Goal: Feedback & Contribution: Contribute content

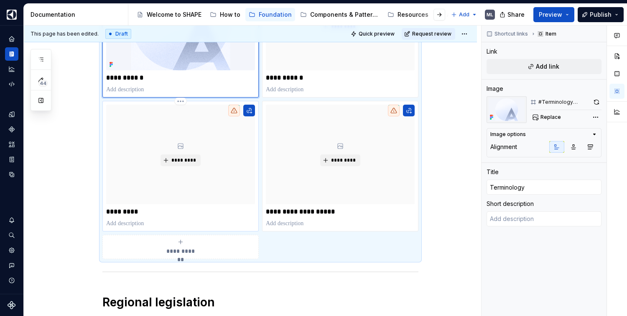
scroll to position [257, 0]
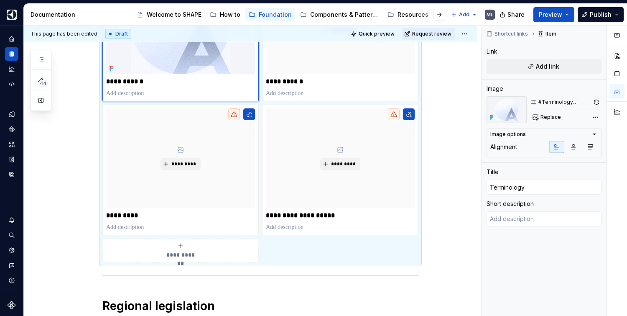
click at [276, 80] on p "**********" at bounding box center [340, 81] width 149 height 8
type textarea "*"
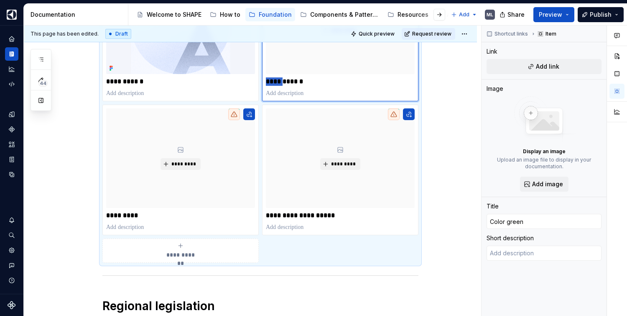
click at [276, 80] on p "**********" at bounding box center [340, 81] width 149 height 8
click at [280, 81] on p "**********" at bounding box center [340, 81] width 149 height 8
click at [278, 81] on p "**********" at bounding box center [340, 81] width 149 height 8
type textarea "*"
type input "Coluor green"
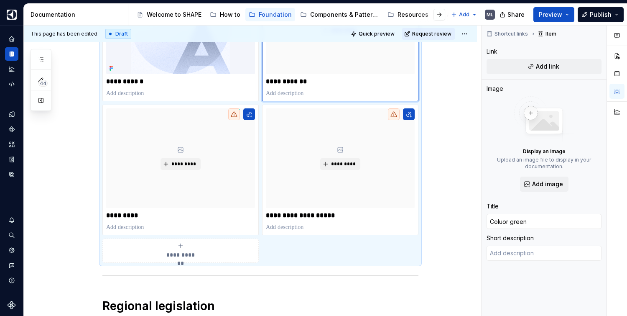
type textarea "*"
type input "Color green"
type textarea "*"
type input "Coloiur green"
type textarea "*"
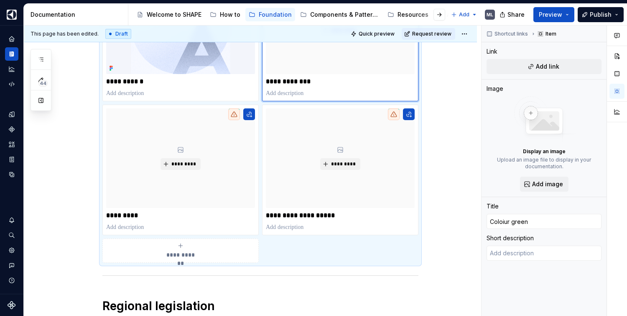
type input "Coloir green"
type textarea "*"
type input "Color green"
type textarea "*"
type input "Colour green"
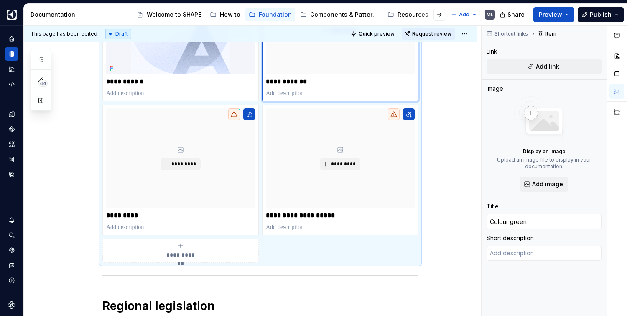
click at [455, 116] on div "**********" at bounding box center [250, 258] width 453 height 745
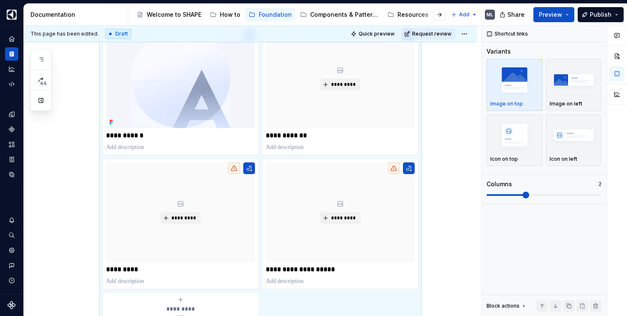
scroll to position [184, 0]
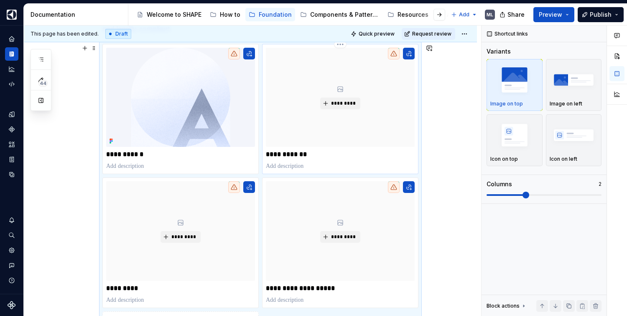
click at [284, 151] on p "**********" at bounding box center [340, 154] width 149 height 8
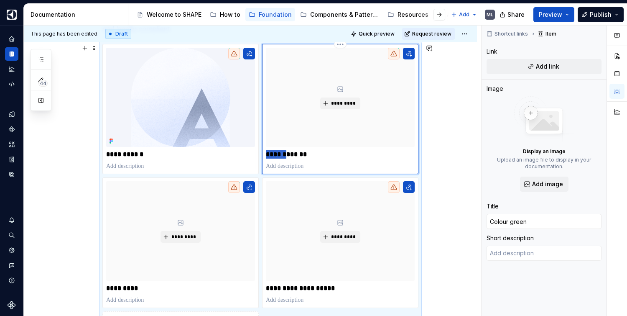
click at [280, 155] on p "**********" at bounding box center [340, 154] width 149 height 8
click at [305, 155] on p "**********" at bounding box center [340, 154] width 149 height 8
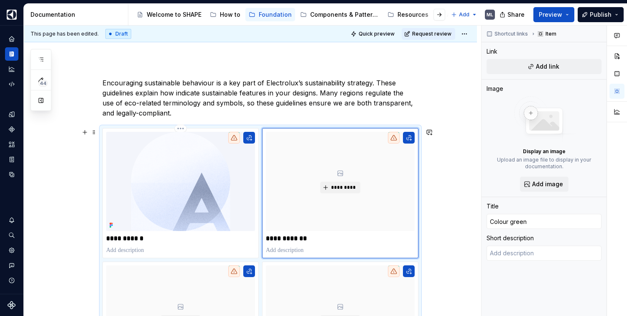
scroll to position [93, 0]
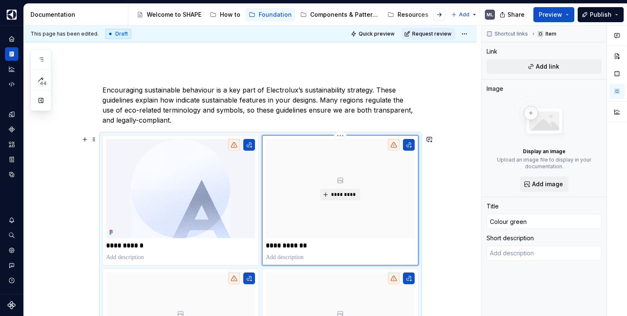
click at [284, 245] on p "**********" at bounding box center [340, 245] width 149 height 8
type textarea "*"
type input "Color green"
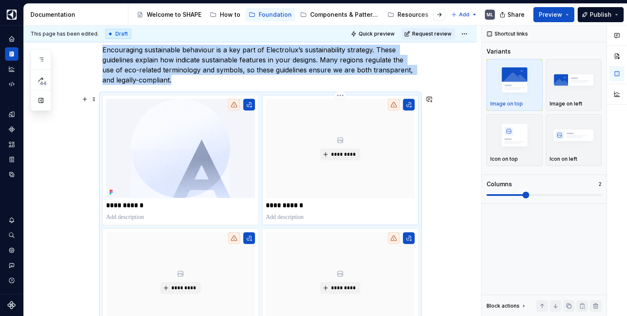
scroll to position [98, 0]
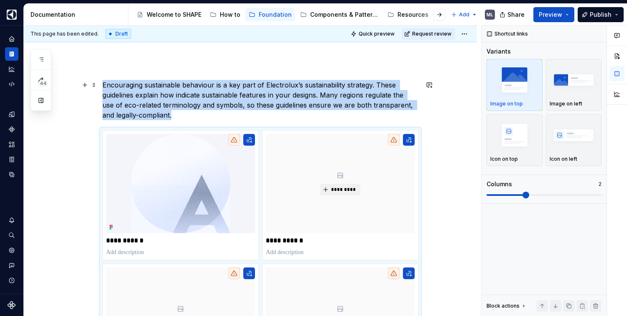
click at [209, 93] on p "Encouraging sustainable behaviour is a key part of Electrolux’s sustainability …" at bounding box center [260, 100] width 316 height 40
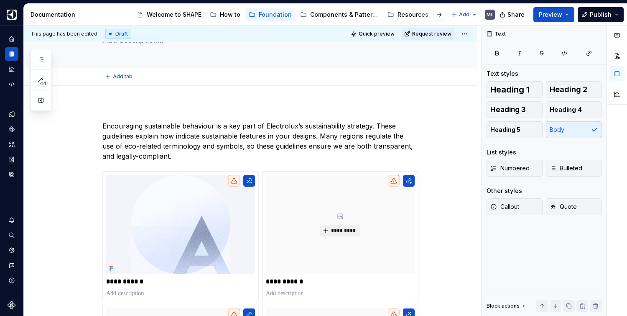
scroll to position [0, 0]
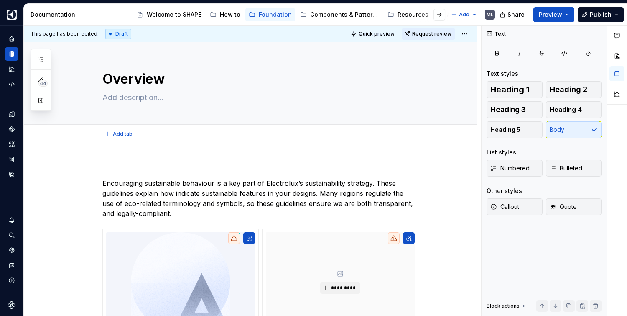
type textarea "*"
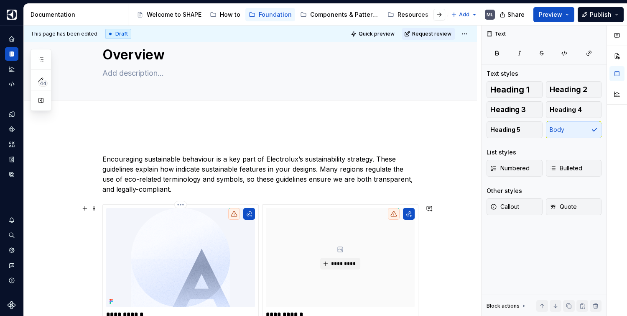
scroll to position [42, 0]
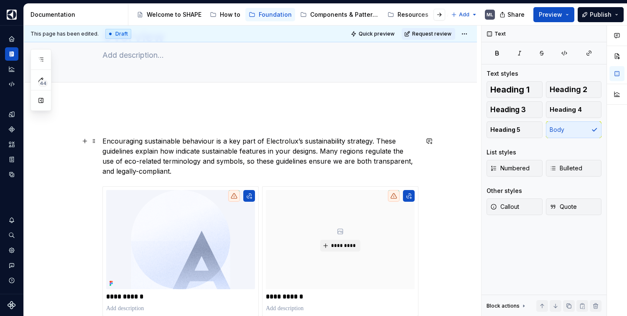
click at [165, 171] on p "Encouraging sustainable behaviour is a key part of Electrolux’s sustainability …" at bounding box center [260, 156] width 316 height 40
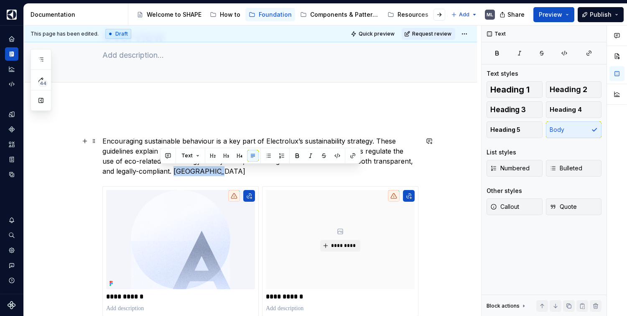
click at [175, 173] on p "Encouraging sustainable behaviour is a key part of Electrolux’s sustainability …" at bounding box center [260, 156] width 316 height 40
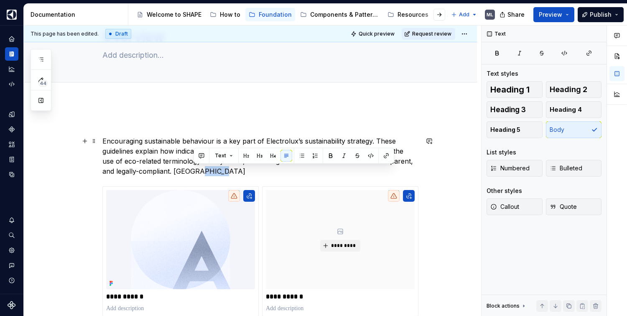
drag, startPoint x: 204, startPoint y: 171, endPoint x: 188, endPoint y: 171, distance: 16.3
click at [188, 171] on p "Encouraging sustainable behaviour is a key part of Electrolux’s sustainability …" at bounding box center [260, 156] width 316 height 40
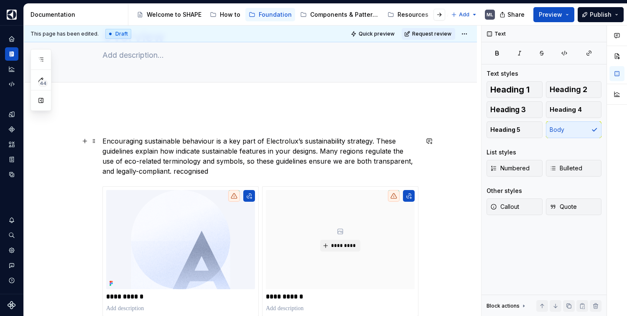
click at [187, 171] on p "Encouraging sustainable behaviour is a key part of Electrolux’s sustainability …" at bounding box center [260, 156] width 316 height 40
click at [201, 174] on p "Encouraging sustainable behaviour is a key part of Electrolux’s sustainability …" at bounding box center [260, 156] width 316 height 40
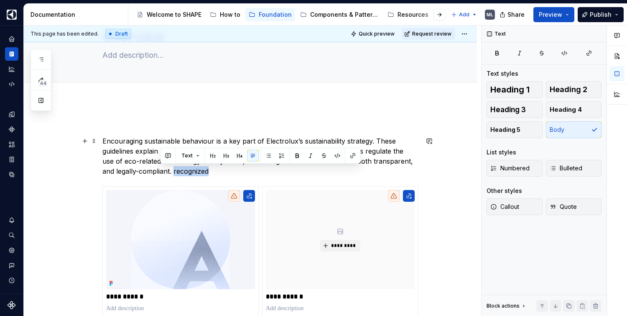
click at [179, 173] on p "Encouraging sustainable behaviour is a key part of Electrolux’s sustainability …" at bounding box center [260, 156] width 316 height 40
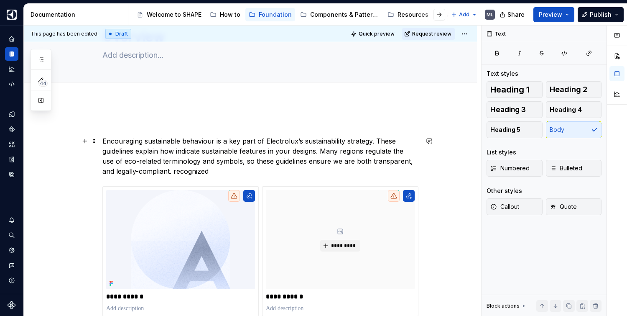
click at [202, 172] on p "Encouraging sustainable behaviour is a key part of Electrolux’s sustainability …" at bounding box center [260, 156] width 316 height 40
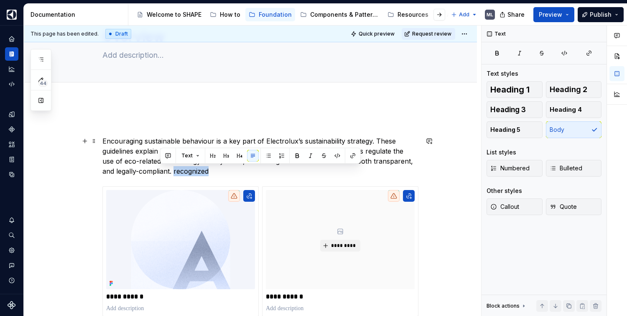
click at [215, 176] on p "Encouraging sustainable behaviour is a key part of Electrolux’s sustainability …" at bounding box center [260, 156] width 316 height 40
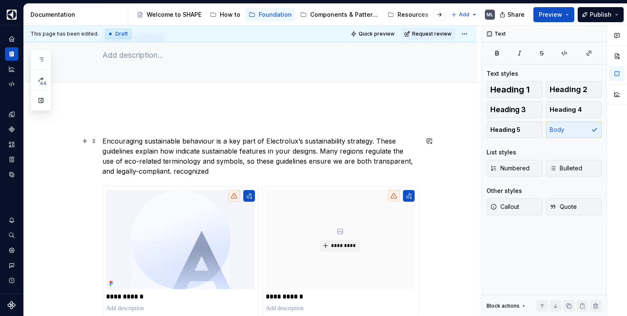
click at [187, 172] on p "Encouraging sustainable behaviour is a key part of Electrolux’s sustainability …" at bounding box center [260, 156] width 316 height 40
click at [196, 171] on p "Encouraging sustainable behaviour is a key part of Electrolux’s sustainability …" at bounding box center [260, 156] width 316 height 40
click at [178, 171] on p "Encouraging sustainable behaviour is a key part of Electrolux’s sustainability …" at bounding box center [260, 156] width 316 height 40
click at [222, 171] on p "Encouraging sustainable behaviour is a key part of Electrolux’s sustainability …" at bounding box center [260, 156] width 316 height 40
click at [187, 169] on p "Encouraging sustainable behaviour is a key part of Electrolux’s sustainability …" at bounding box center [260, 156] width 316 height 40
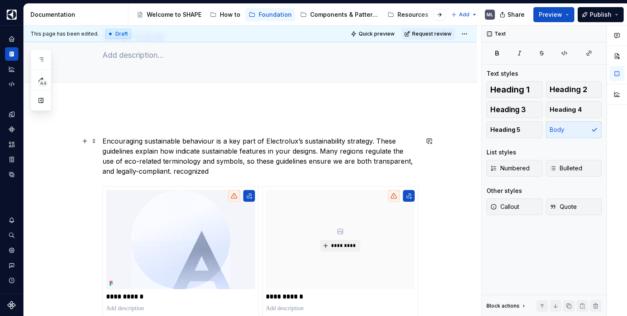
click at [209, 171] on p "Encouraging sustainable behaviour is a key part of Electrolux’s sustainability …" at bounding box center [260, 156] width 316 height 40
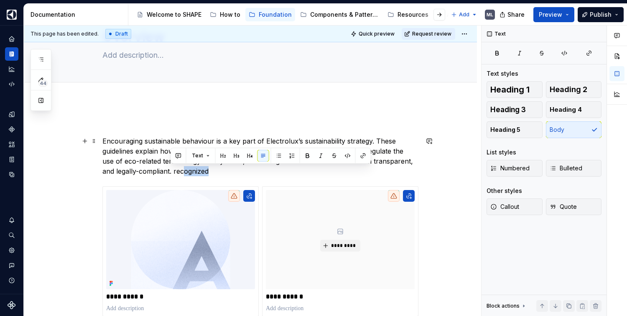
drag, startPoint x: 199, startPoint y: 174, endPoint x: 169, endPoint y: 173, distance: 30.1
click at [169, 173] on p "Encouraging sustainable behaviour is a key part of Electrolux’s sustainability …" at bounding box center [260, 156] width 316 height 40
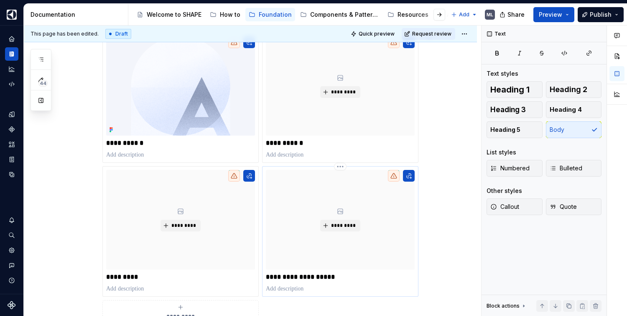
scroll to position [121, 0]
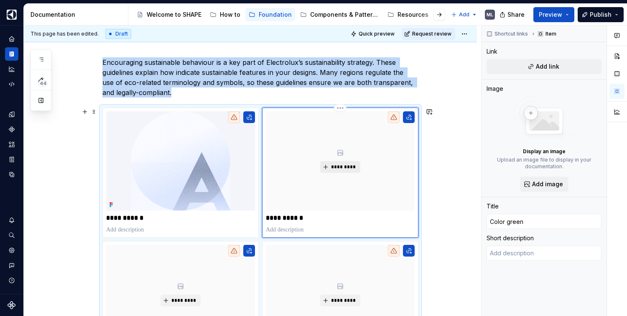
click at [330, 167] on button "*********" at bounding box center [340, 167] width 40 height 12
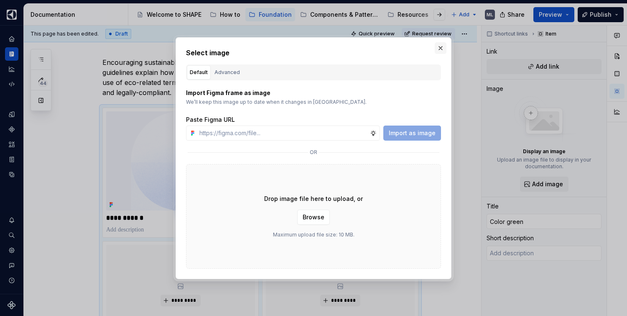
click at [441, 49] on button "button" at bounding box center [441, 48] width 12 height 12
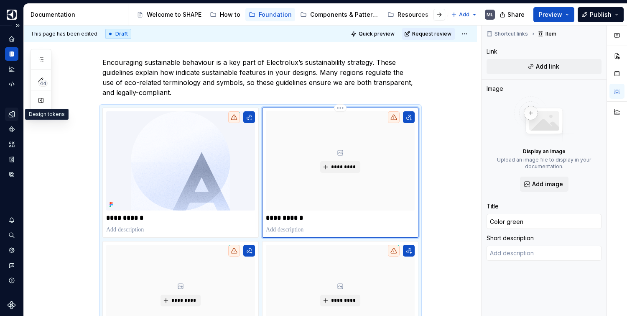
click at [11, 114] on icon "Design tokens" at bounding box center [12, 114] width 8 height 8
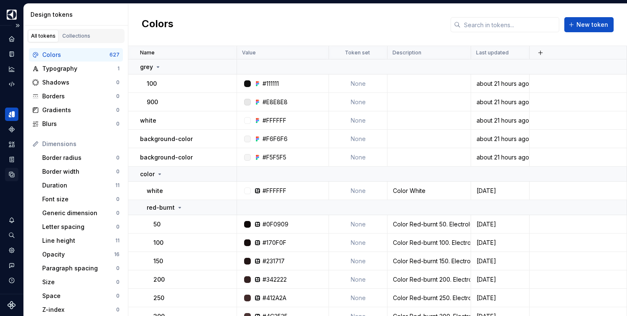
click at [11, 174] on icon "Data sources" at bounding box center [12, 175] width 8 height 8
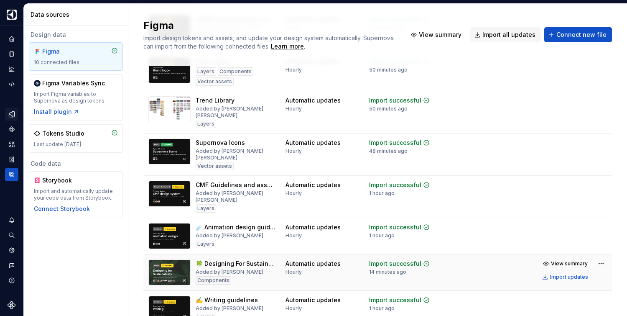
scroll to position [177, 0]
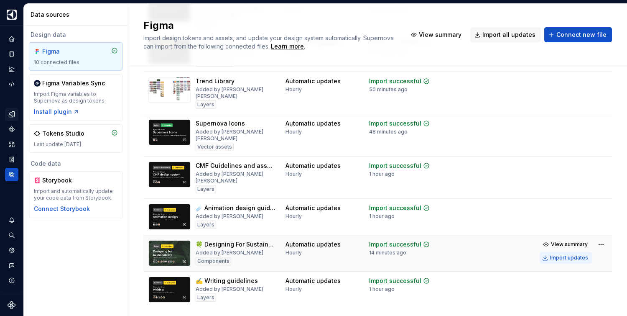
click at [553, 254] on div "Import updates" at bounding box center [569, 257] width 38 height 7
click at [18, 42] on div "Home" at bounding box center [11, 38] width 13 height 13
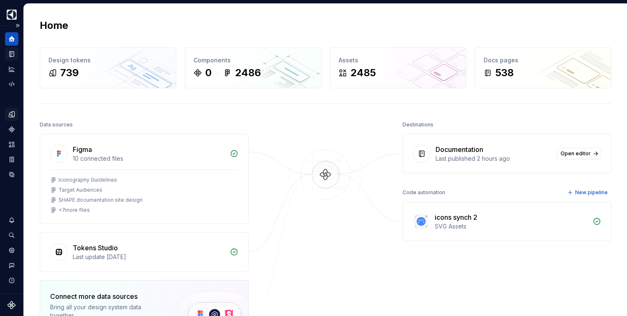
click at [10, 55] on icon "Documentation" at bounding box center [12, 53] width 4 height 5
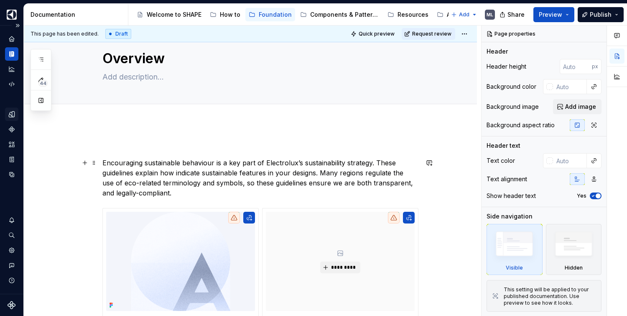
scroll to position [69, 0]
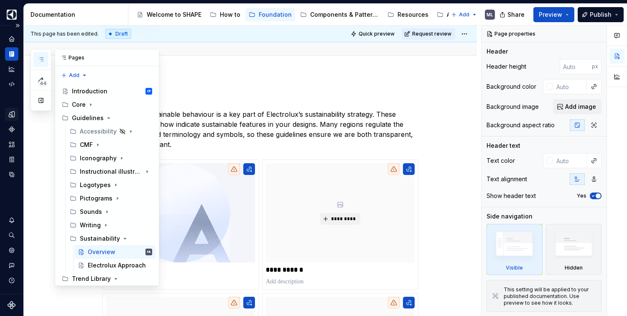
click at [39, 57] on icon "button" at bounding box center [41, 59] width 7 height 7
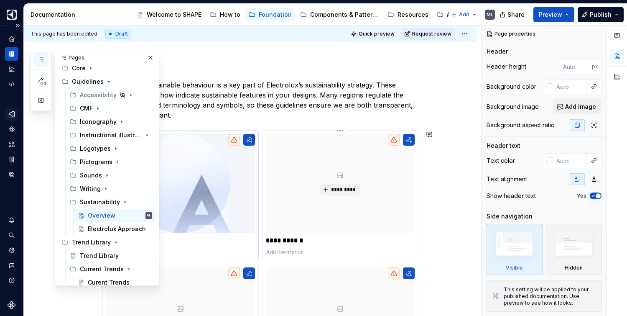
scroll to position [117, 0]
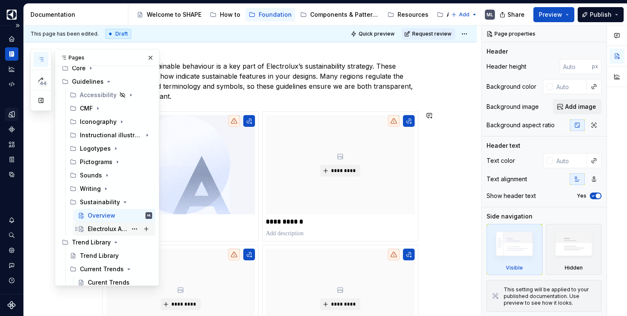
click at [92, 228] on div "Electrolux Approach" at bounding box center [107, 229] width 39 height 8
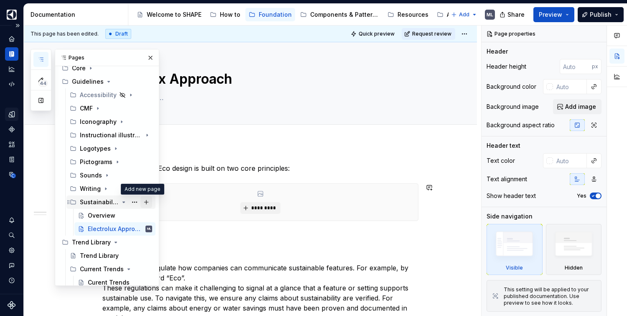
click at [144, 202] on button "Page tree" at bounding box center [147, 202] width 12 height 12
type textarea "*"
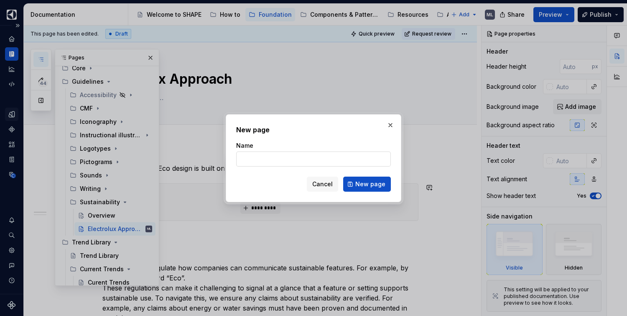
click at [294, 156] on input "Name" at bounding box center [313, 158] width 155 height 15
type input "Terminology"
click at [356, 183] on button "New page" at bounding box center [367, 183] width 48 height 15
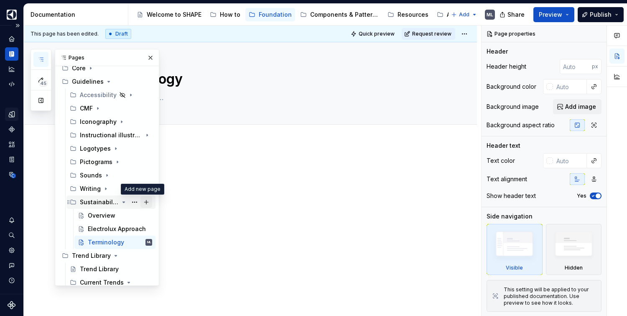
click at [143, 203] on button "Page tree" at bounding box center [147, 202] width 12 height 12
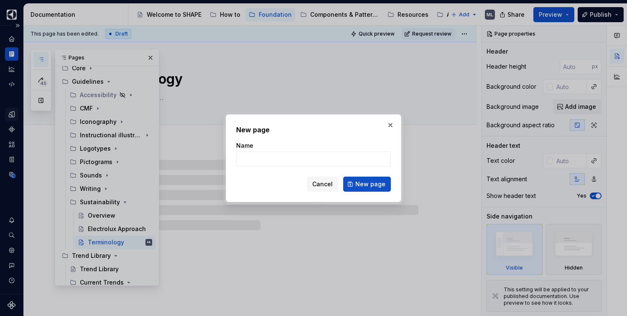
type textarea "*"
click at [300, 156] on input "Name" at bounding box center [313, 158] width 155 height 15
type input "Col"
type textarea "*"
type input "Colo"
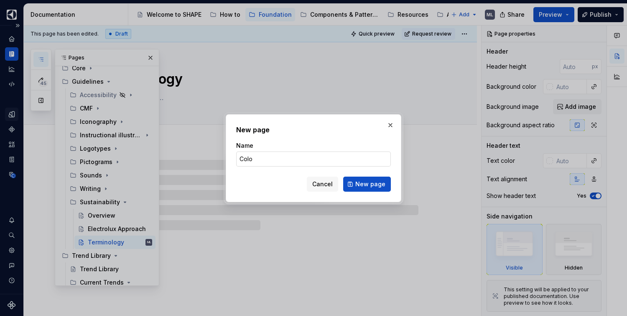
type textarea "*"
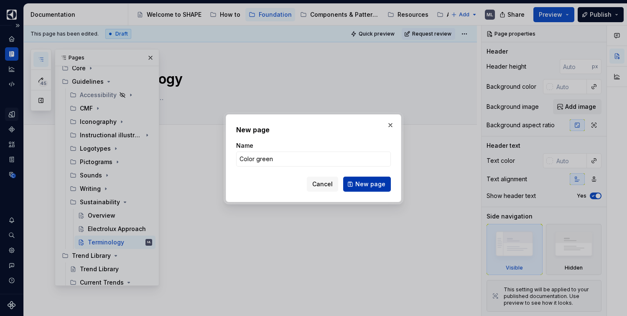
type input "Color green"
click at [370, 186] on span "New page" at bounding box center [370, 184] width 30 height 8
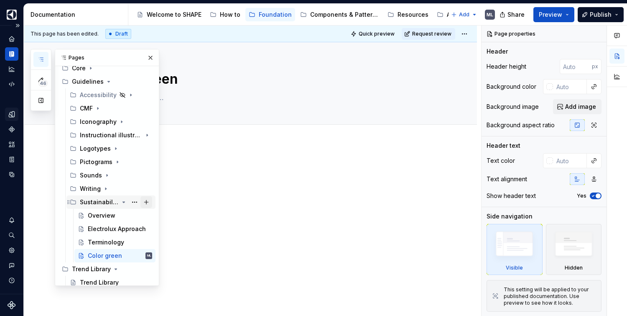
click at [141, 201] on button "Page tree" at bounding box center [147, 202] width 12 height 12
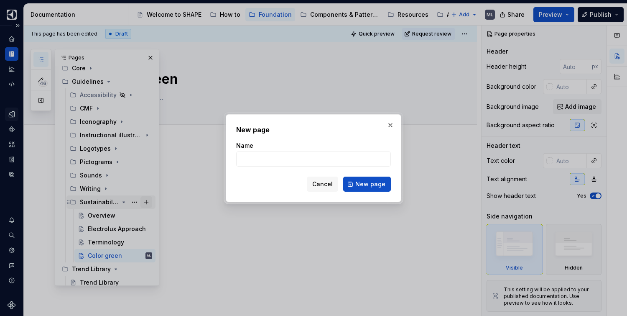
type textarea "*"
type input "Leaf icon"
click at [371, 186] on span "New page" at bounding box center [370, 184] width 30 height 8
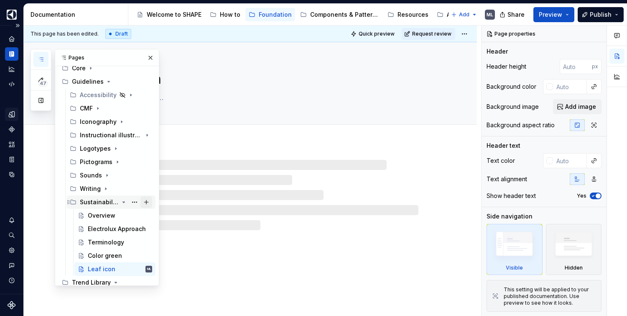
click at [143, 200] on button "Page tree" at bounding box center [147, 202] width 12 height 12
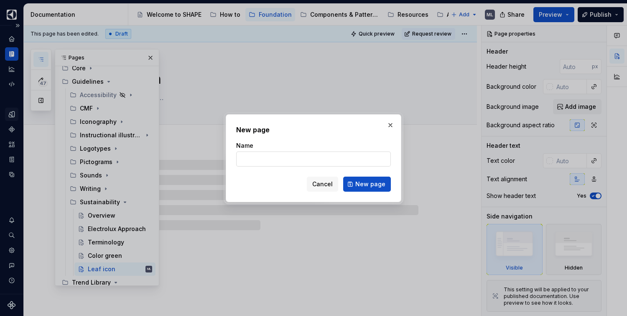
type textarea "*"
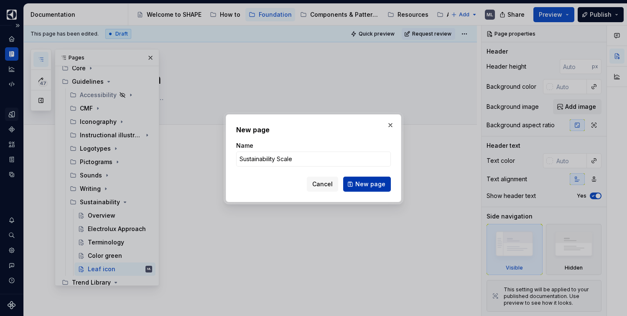
type input "Sustainability Scale"
click at [378, 185] on span "New page" at bounding box center [370, 184] width 30 height 8
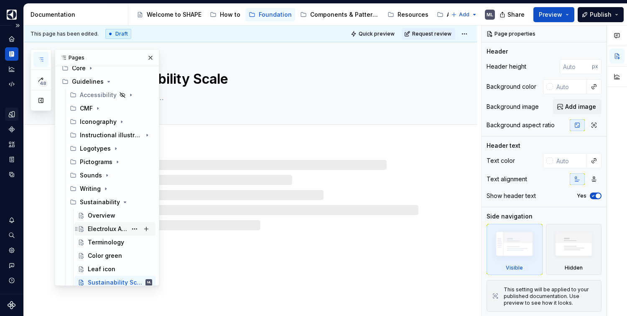
click at [98, 226] on div "Electrolux Approach" at bounding box center [107, 229] width 39 height 8
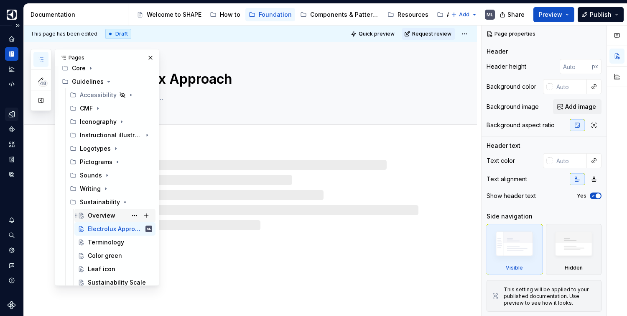
click at [96, 217] on div "Overview" at bounding box center [102, 215] width 28 height 8
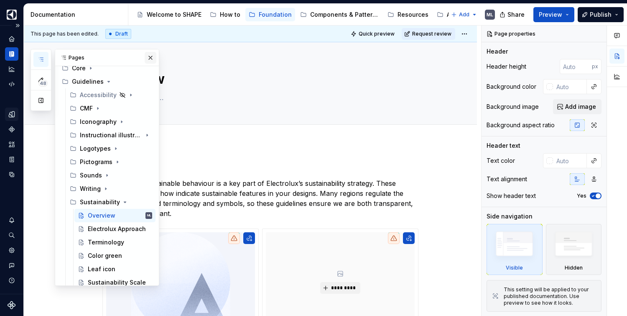
click at [145, 58] on button "button" at bounding box center [151, 58] width 12 height 12
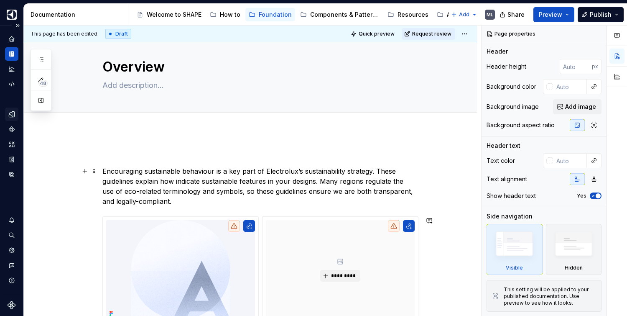
scroll to position [13, 0]
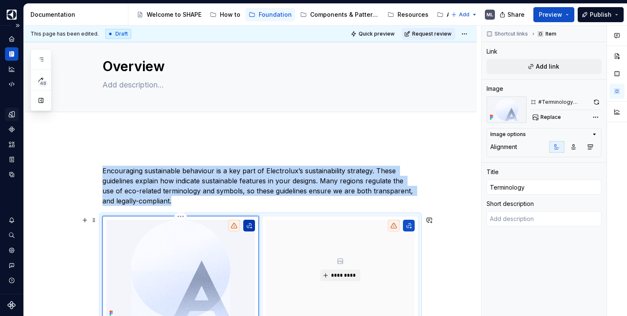
click at [251, 226] on button "button" at bounding box center [249, 226] width 12 height 12
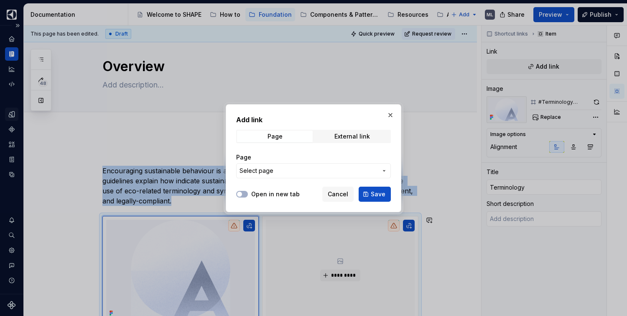
click at [302, 169] on span "Select page" at bounding box center [309, 170] width 138 height 8
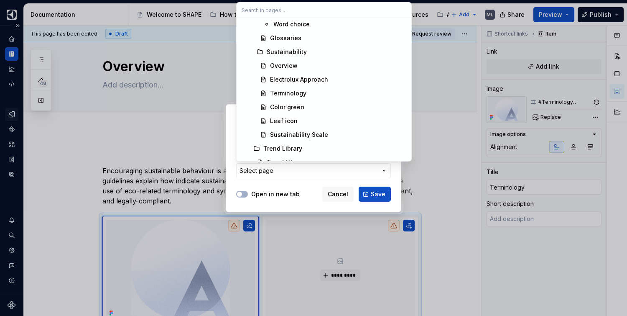
scroll to position [2711, 0]
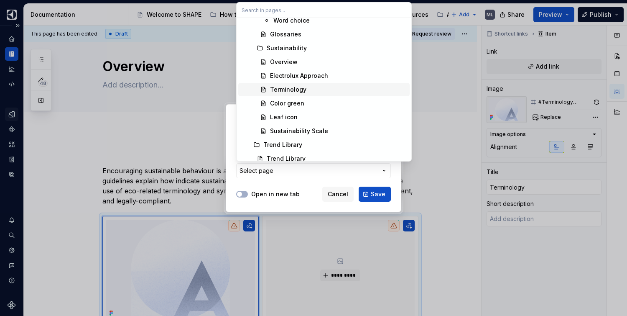
click at [301, 90] on div "Terminology" at bounding box center [288, 89] width 36 height 8
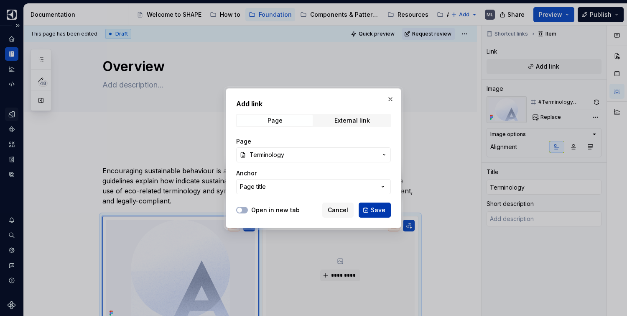
click at [378, 211] on span "Save" at bounding box center [378, 210] width 15 height 8
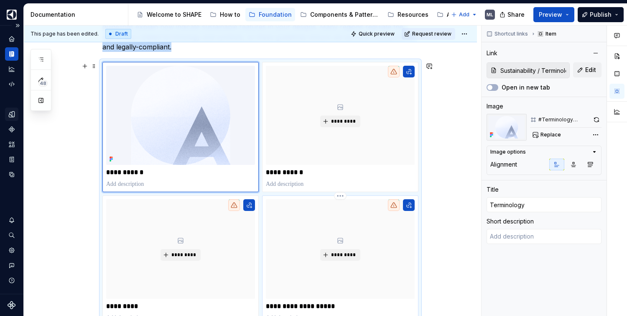
scroll to position [145, 0]
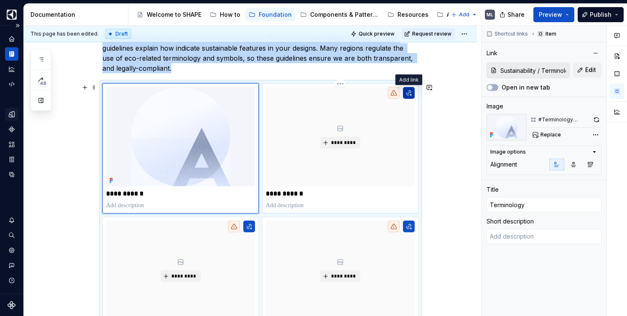
click at [412, 93] on button "button" at bounding box center [409, 93] width 12 height 12
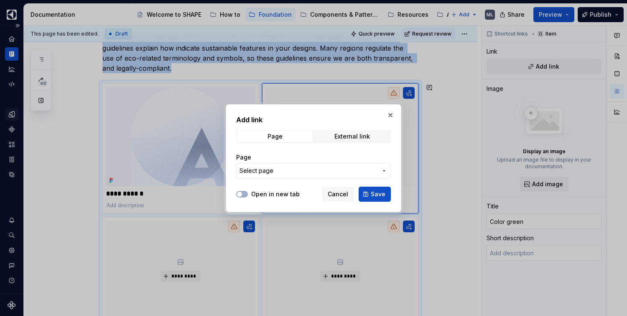
click at [311, 172] on span "Select page" at bounding box center [309, 170] width 138 height 8
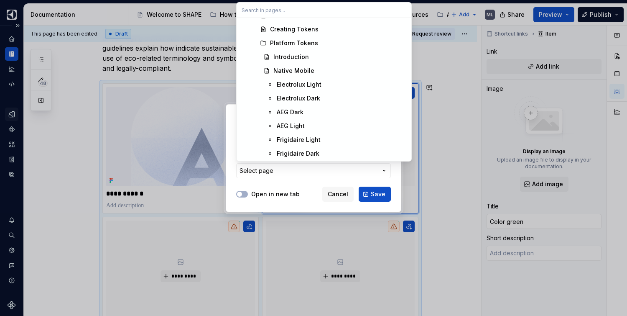
scroll to position [1141, 0]
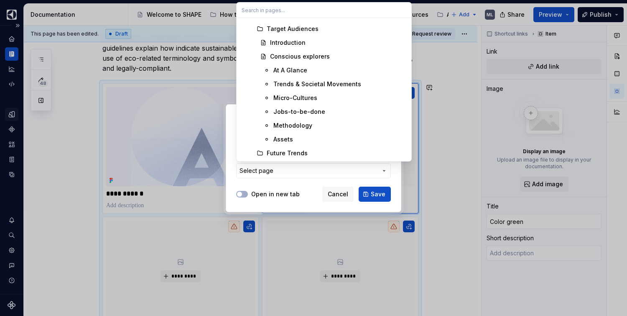
type textarea "*"
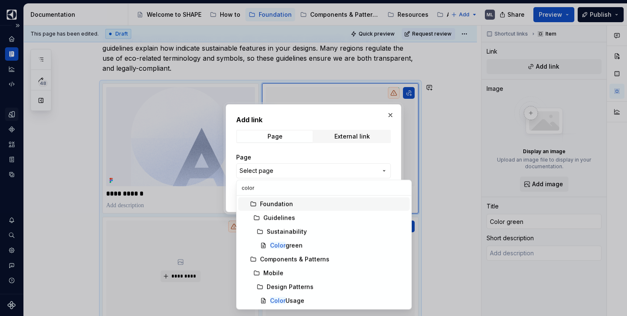
scroll to position [0, 0]
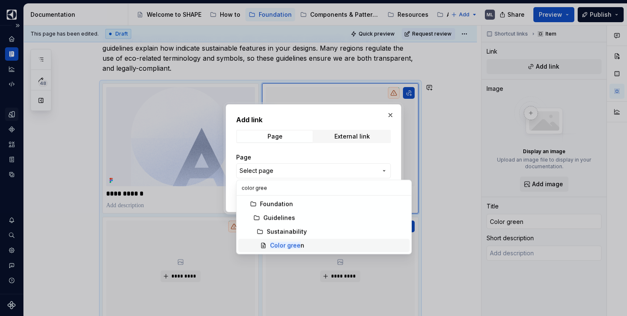
type input "color gree"
click at [298, 240] on span "Color gree n" at bounding box center [323, 245] width 171 height 13
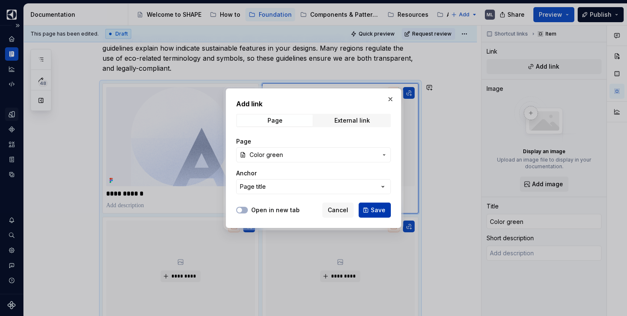
click at [382, 212] on span "Save" at bounding box center [378, 210] width 15 height 8
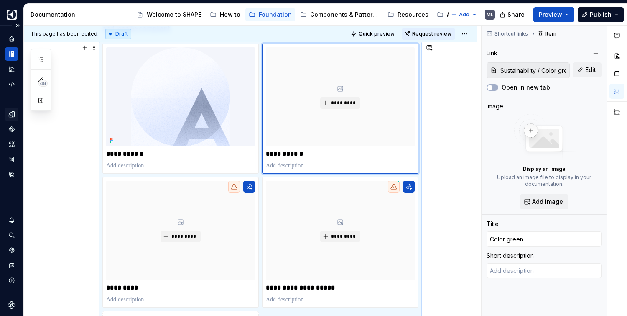
scroll to position [227, 0]
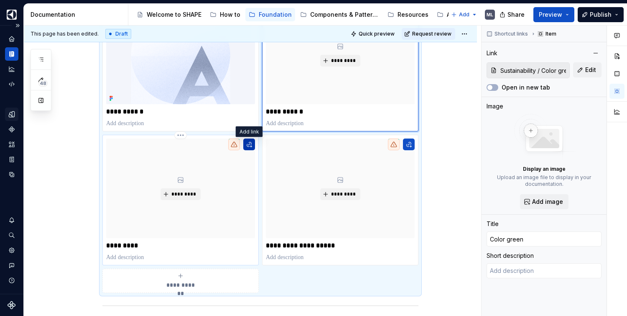
type textarea "*"
type input "Leaf icon"
click at [246, 145] on button "button" at bounding box center [249, 144] width 12 height 12
type textarea "*"
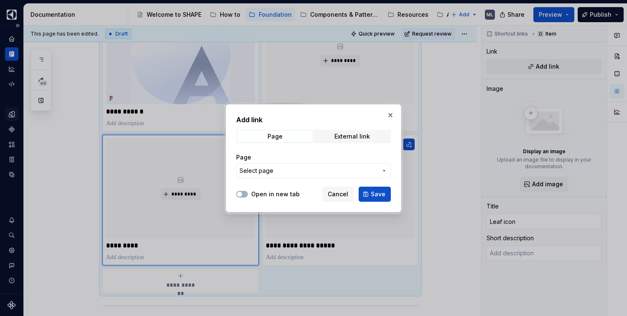
click at [281, 173] on span "Select page" at bounding box center [309, 170] width 138 height 8
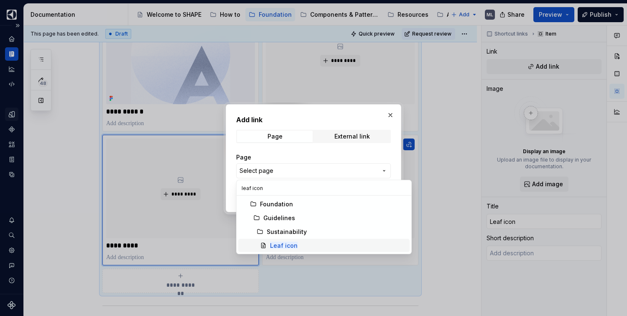
type input "leaf icon"
click at [304, 245] on div "Leaf icon" at bounding box center [338, 245] width 136 height 8
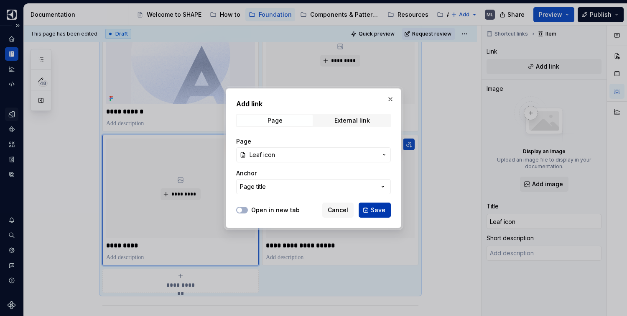
click at [378, 208] on span "Save" at bounding box center [378, 210] width 15 height 8
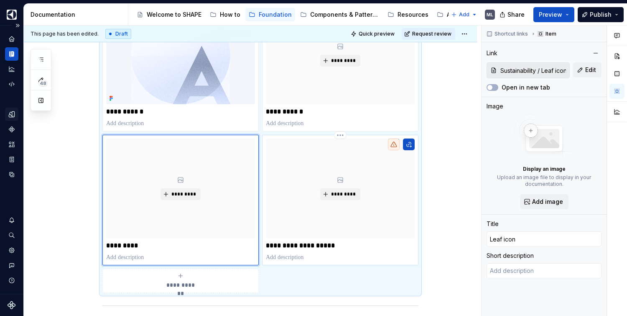
type textarea "*"
type input "Sustainability scale"
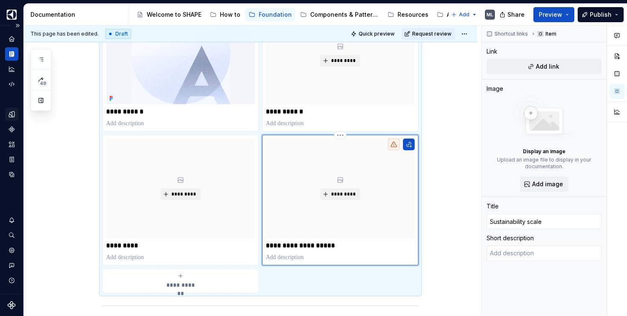
click at [398, 145] on div at bounding box center [394, 144] width 12 height 12
click at [409, 146] on button "button" at bounding box center [409, 144] width 12 height 12
type textarea "*"
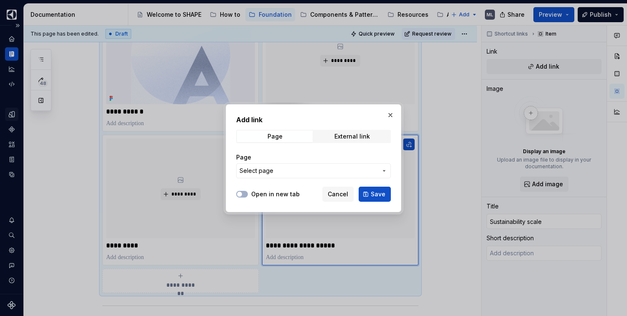
click at [286, 173] on span "Select page" at bounding box center [309, 170] width 138 height 8
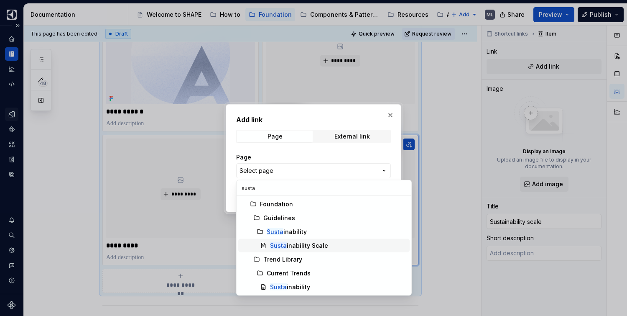
type input "susta"
click at [313, 246] on div "Susta inability Scale" at bounding box center [299, 245] width 58 height 8
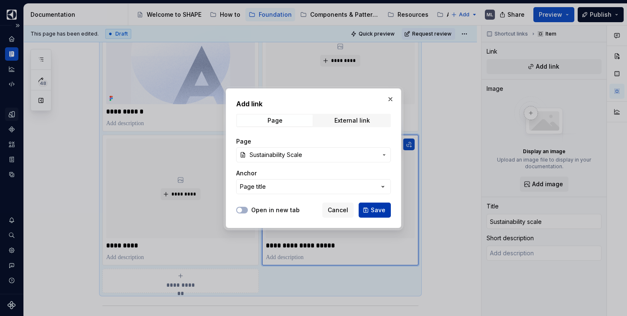
click at [384, 210] on span "Save" at bounding box center [378, 210] width 15 height 8
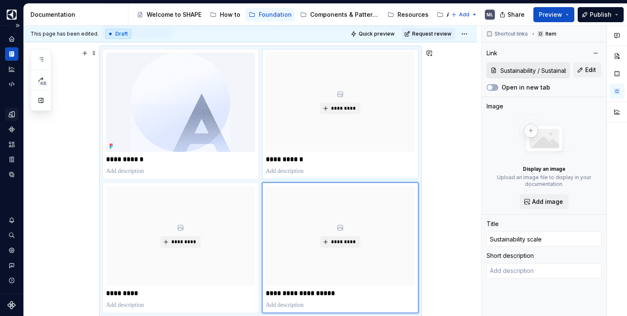
scroll to position [162, 0]
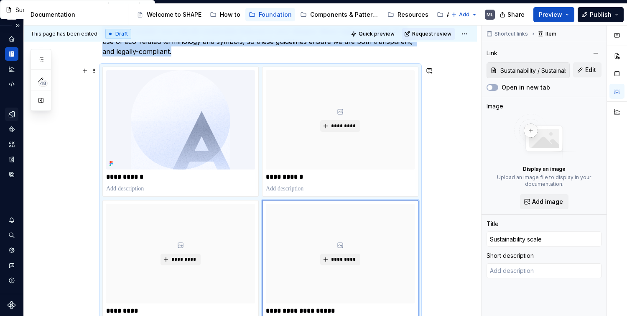
click at [9, 176] on icon "Data sources" at bounding box center [12, 175] width 8 height 8
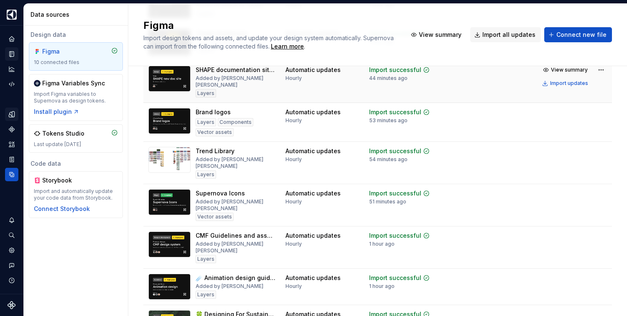
scroll to position [147, 0]
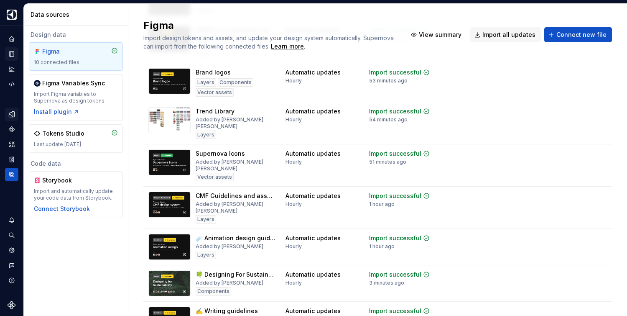
click at [13, 53] on icon "Documentation" at bounding box center [12, 54] width 3 height 5
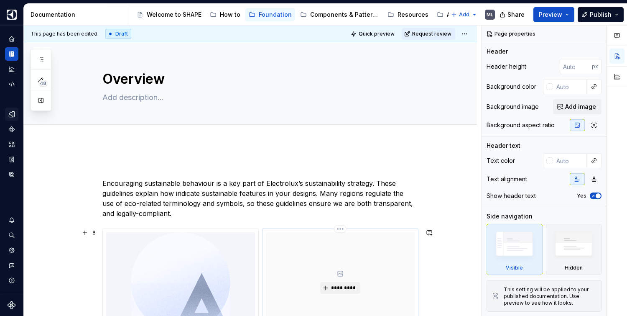
scroll to position [158, 0]
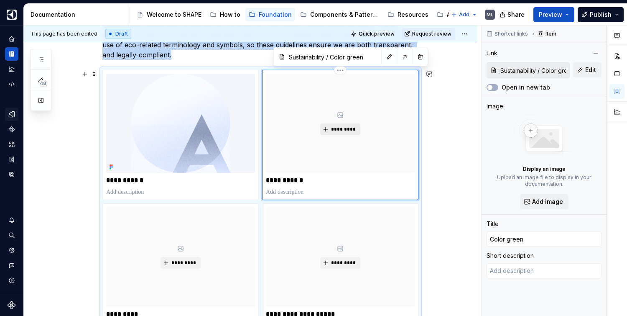
click at [344, 127] on span "*********" at bounding box center [344, 129] width 26 height 7
type textarea "*"
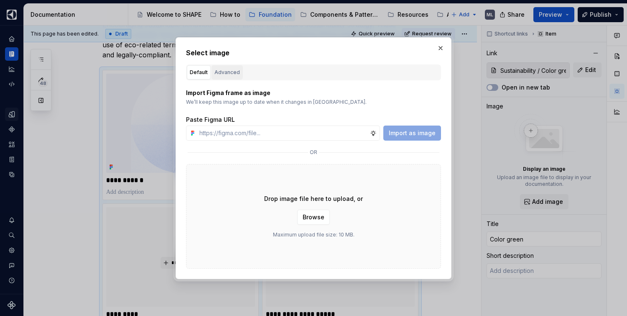
click at [218, 74] on div "Advanced" at bounding box center [228, 72] width 26 height 8
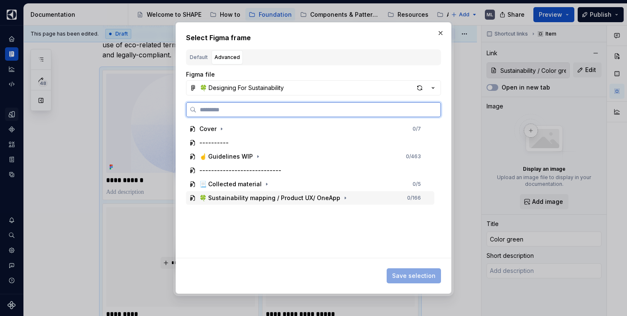
click at [236, 197] on div "🍀 Sustainability mapping / Product UX/ OneApp" at bounding box center [269, 198] width 141 height 8
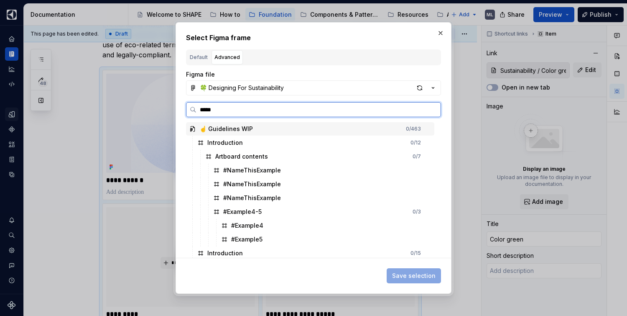
type input "******"
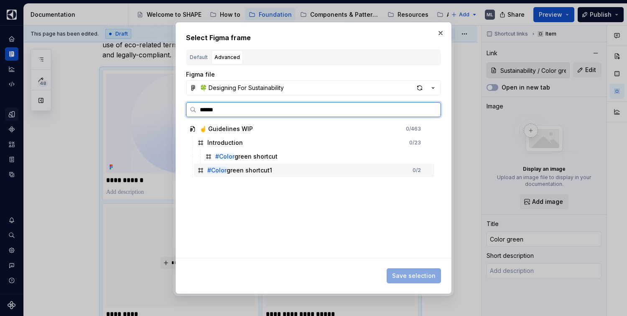
click at [257, 167] on div "#Color green shortcut1" at bounding box center [239, 170] width 65 height 8
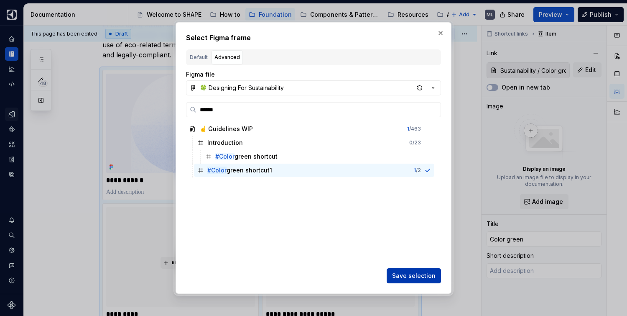
click at [415, 277] on span "Save selection" at bounding box center [413, 275] width 43 height 8
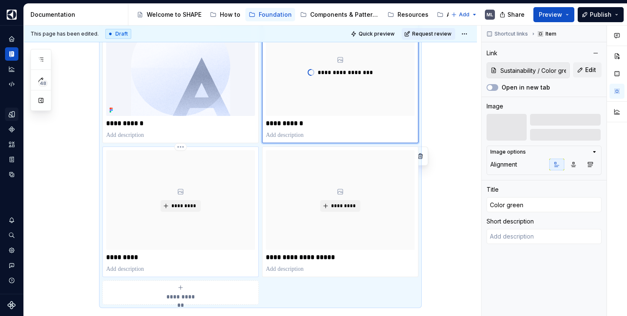
scroll to position [215, 0]
type textarea "*"
type input "Sustainability / Leaf icon"
click at [173, 206] on span "*********" at bounding box center [184, 205] width 26 height 7
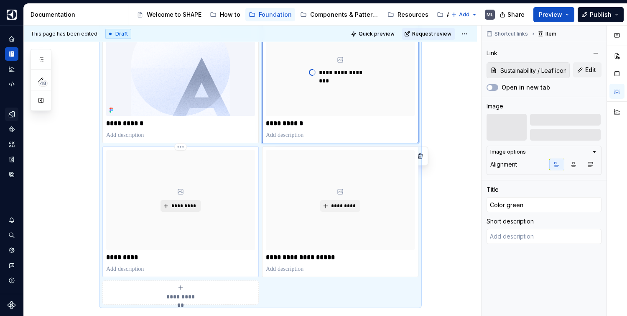
type textarea "*"
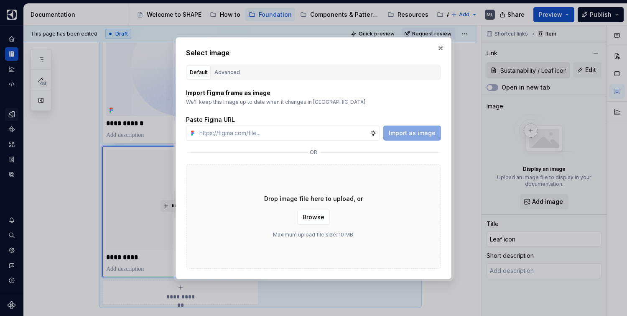
click at [228, 67] on button "Advanced" at bounding box center [227, 72] width 31 height 14
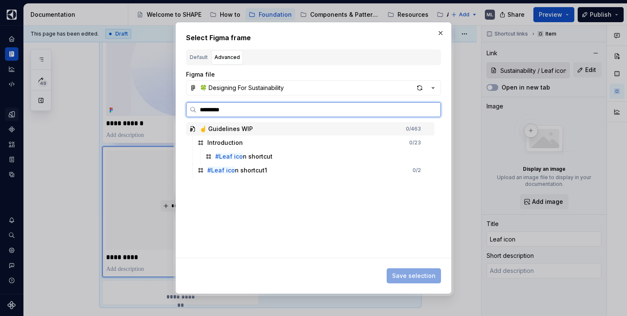
type input "**********"
click at [276, 171] on div "#Leaf icon shortcut1 0 / 2" at bounding box center [314, 170] width 240 height 13
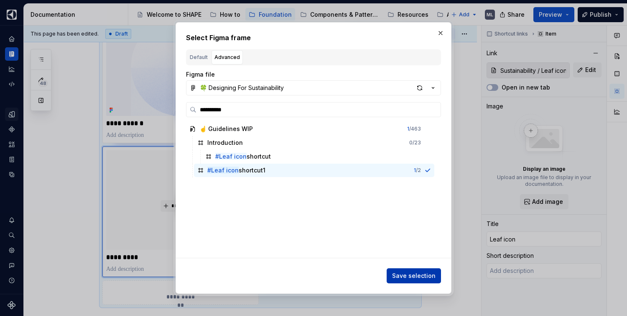
click at [416, 271] on button "Save selection" at bounding box center [414, 275] width 54 height 15
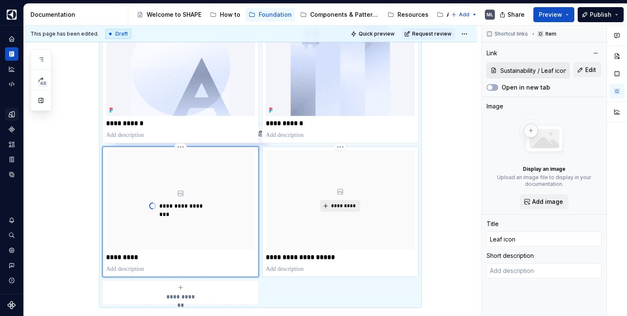
type textarea "*"
type input "Sustainability / Sustainability Scale"
type input "Sustainability scale"
click at [344, 205] on span "*********" at bounding box center [344, 205] width 26 height 7
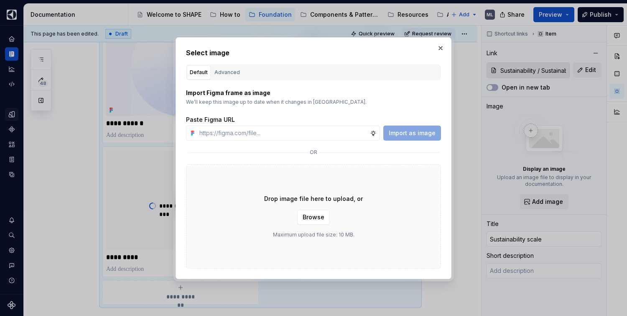
type textarea "*"
click at [226, 77] on button "Advanced" at bounding box center [227, 72] width 31 height 14
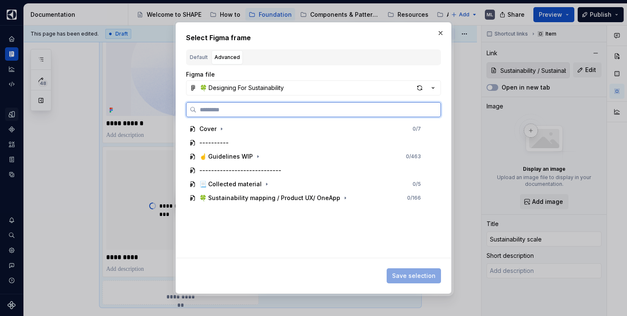
click at [233, 111] on input "search" at bounding box center [319, 109] width 244 height 8
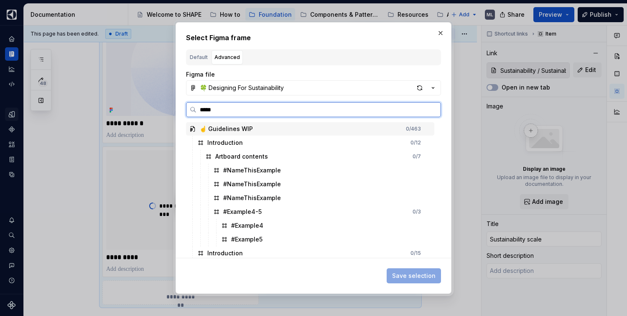
type input "******"
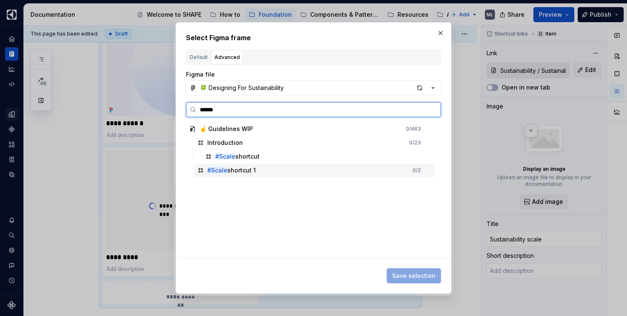
click at [268, 171] on div "#Scale shortcut 1 0 / 2" at bounding box center [314, 170] width 240 height 13
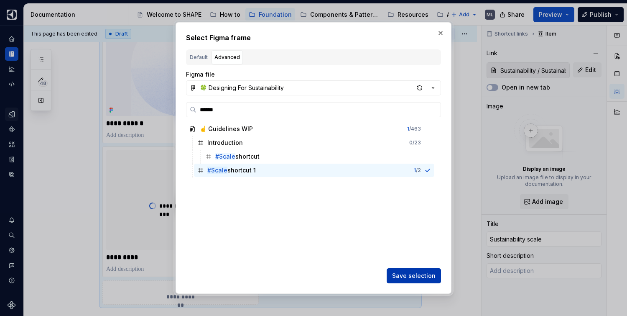
click at [417, 272] on span "Save selection" at bounding box center [413, 275] width 43 height 8
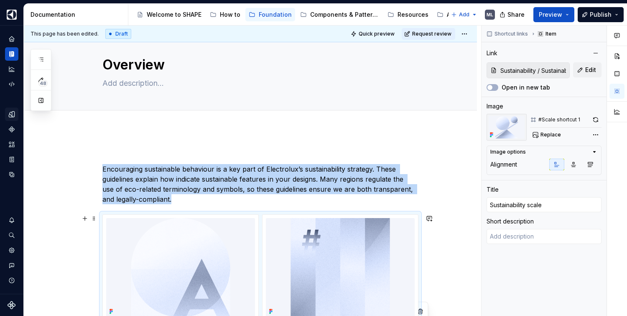
scroll to position [0, 0]
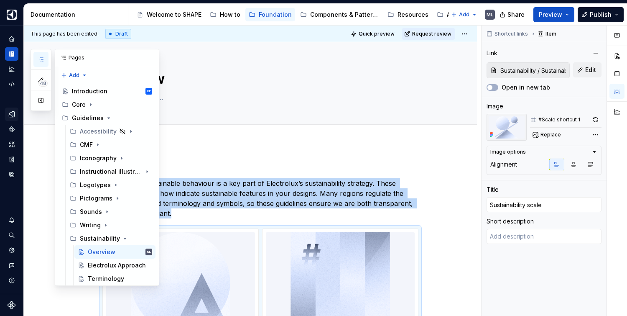
click at [46, 61] on button "button" at bounding box center [40, 59] width 15 height 15
click at [101, 264] on div "Electrolux Approach" at bounding box center [107, 265] width 39 height 8
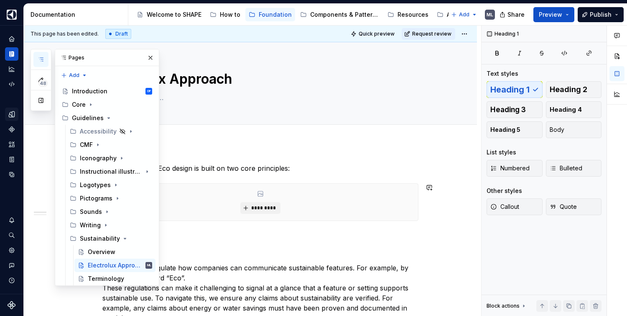
click at [145, 60] on button "button" at bounding box center [151, 58] width 12 height 12
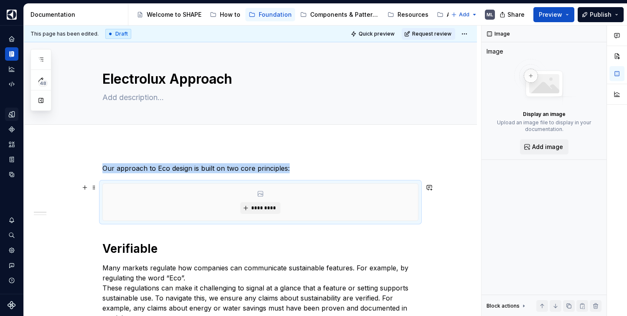
click at [333, 210] on div "*********" at bounding box center [260, 202] width 315 height 37
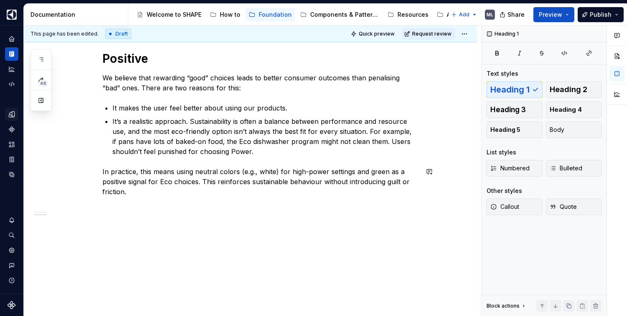
scroll to position [63, 0]
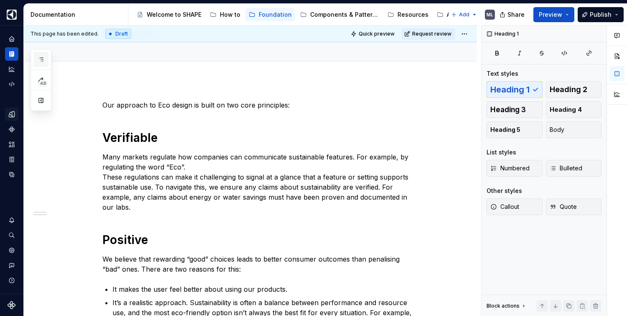
click at [46, 58] on button "button" at bounding box center [40, 59] width 15 height 15
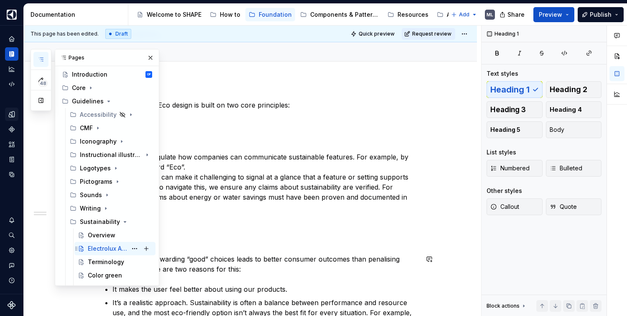
scroll to position [56, 0]
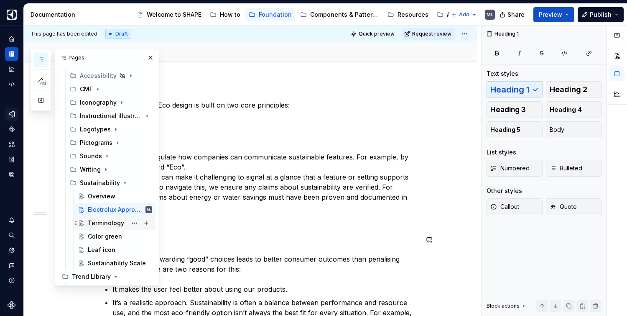
click at [111, 224] on div "Terminology" at bounding box center [106, 223] width 36 height 8
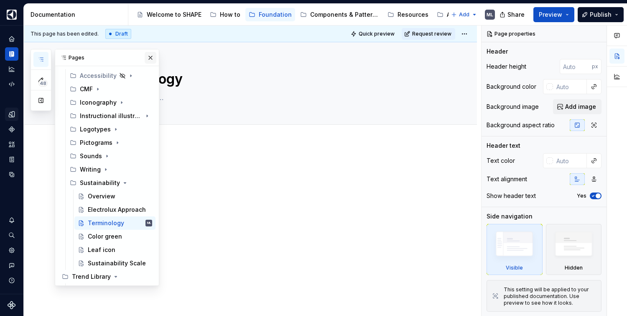
click at [150, 56] on button "button" at bounding box center [151, 58] width 12 height 12
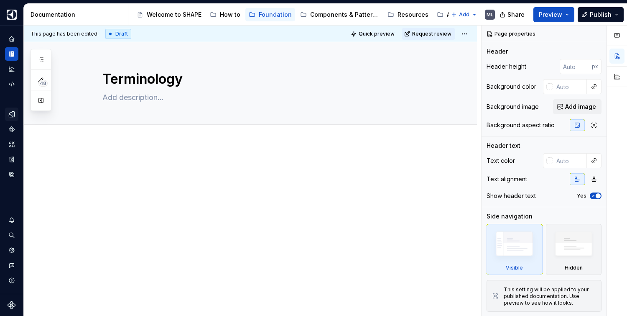
type textarea "*"
click at [120, 149] on div at bounding box center [250, 221] width 453 height 157
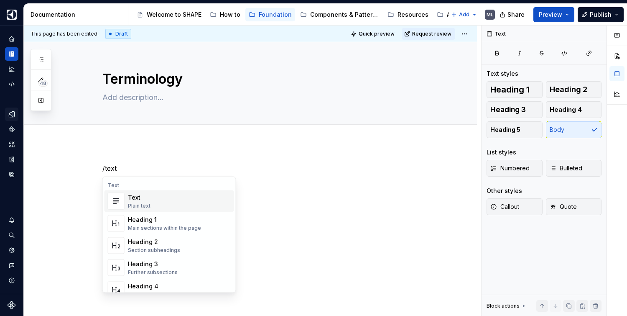
click at [136, 200] on div "Text" at bounding box center [139, 197] width 23 height 8
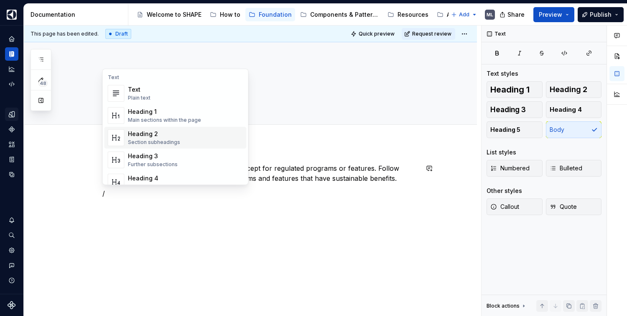
click at [172, 136] on div "Heading 2" at bounding box center [154, 134] width 52 height 8
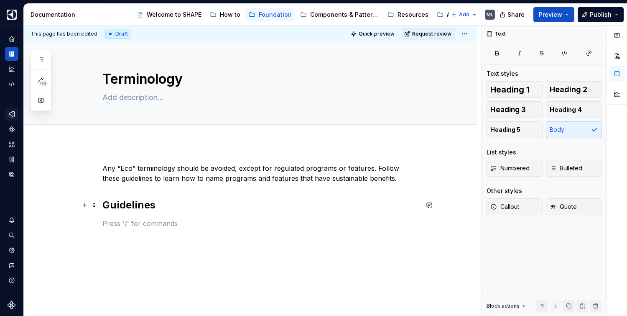
scroll to position [17, 0]
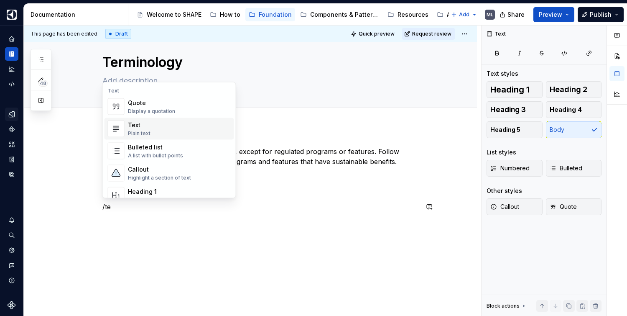
click at [163, 135] on div "Text Plain text" at bounding box center [179, 128] width 103 height 17
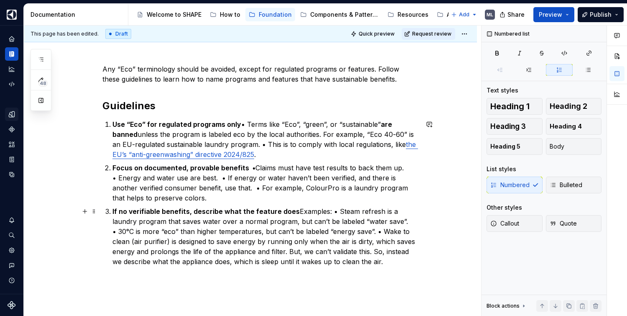
scroll to position [100, 0]
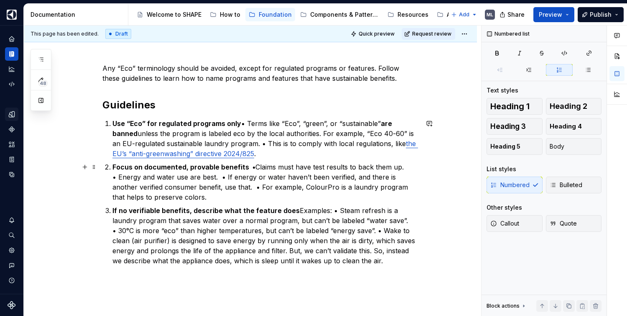
click at [172, 192] on p "Focus on documented, provable benefits  • Claims must have test results to back…" at bounding box center [265, 182] width 306 height 40
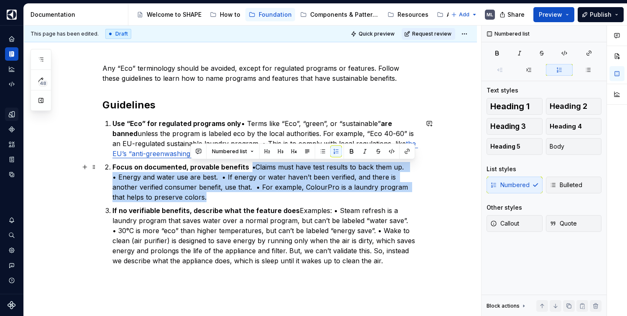
drag, startPoint x: 206, startPoint y: 198, endPoint x: 249, endPoint y: 170, distance: 51.4
click at [249, 170] on p "Focus on documented, provable benefits  • Claims must have test results to back…" at bounding box center [265, 182] width 306 height 40
click at [568, 187] on span "Bulleted" at bounding box center [566, 185] width 33 height 8
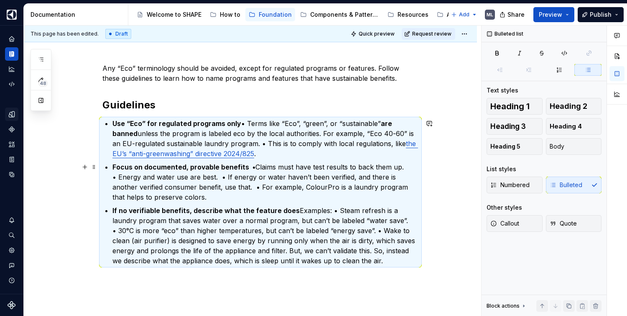
click at [350, 197] on p "Focus on documented, provable benefits  • Claims must have test results to back…" at bounding box center [265, 182] width 306 height 40
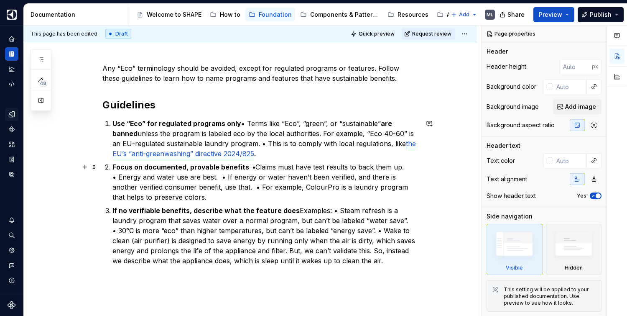
click at [248, 165] on strong "Focus on documented, provable benefits  •" at bounding box center [183, 167] width 143 height 8
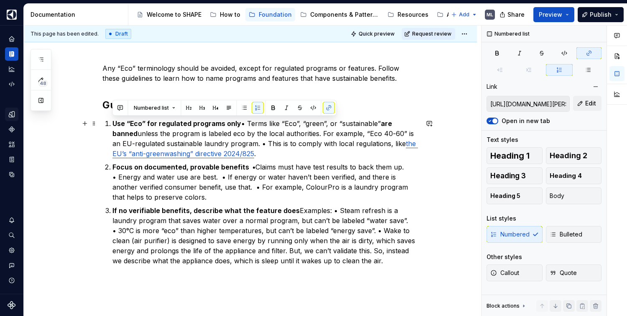
drag, startPoint x: 386, startPoint y: 261, endPoint x: 102, endPoint y: 126, distance: 314.6
click at [102, 126] on div "Any “Eco” terminology should be avoided, except for regulated programs or featu…" at bounding box center [250, 206] width 453 height 327
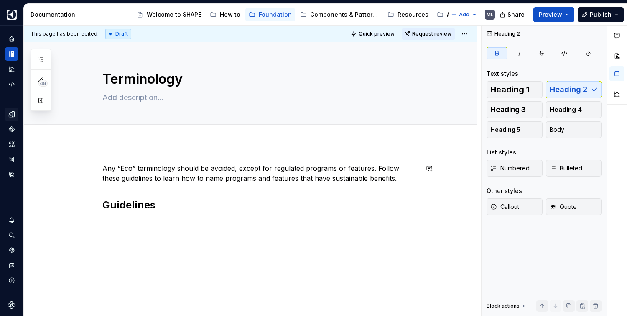
scroll to position [17, 0]
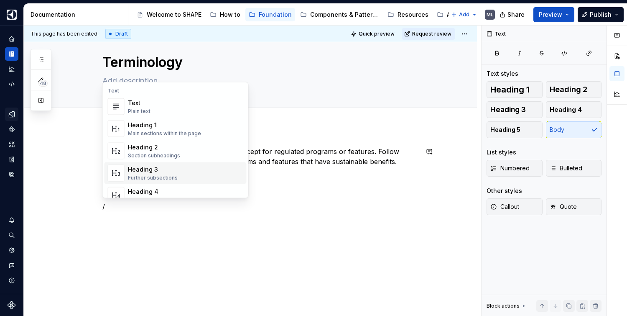
click at [155, 167] on div "Heading 3" at bounding box center [153, 169] width 50 height 8
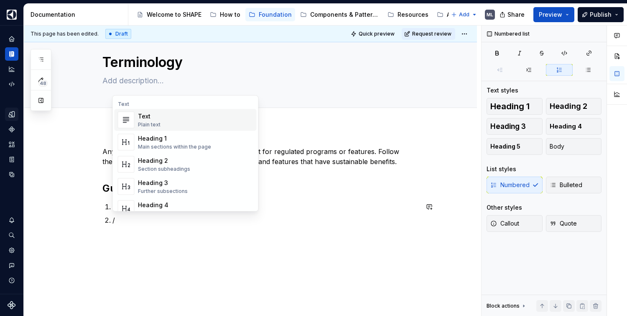
click at [167, 122] on div "Text Plain text" at bounding box center [195, 120] width 115 height 17
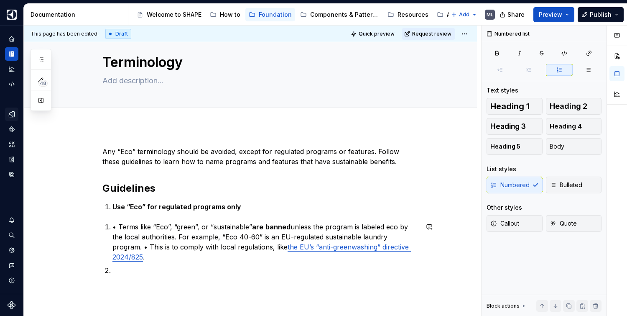
click at [116, 217] on div "Any “Eco” terminology should be avoided, except for regulated programs or featu…" at bounding box center [260, 210] width 316 height 129
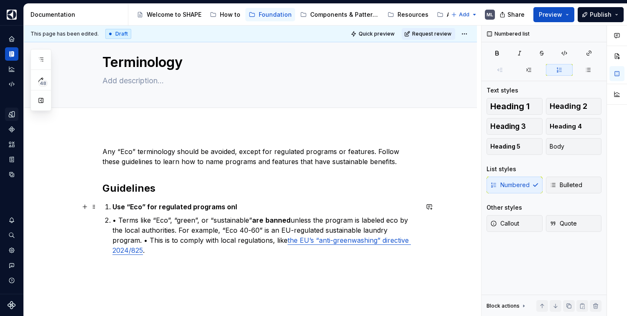
click at [238, 207] on p "Use “Eco” for regulated programs onl" at bounding box center [265, 207] width 306 height 10
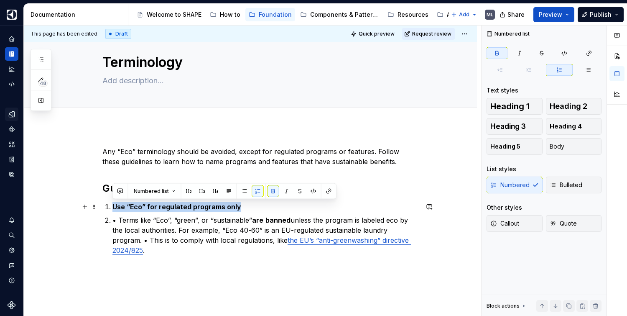
drag, startPoint x: 245, startPoint y: 207, endPoint x: 100, endPoint y: 208, distance: 145.1
click at [100, 208] on div "Any “Eco” terminology should be avoided, except for regulated programs or featu…" at bounding box center [250, 243] width 453 height 234
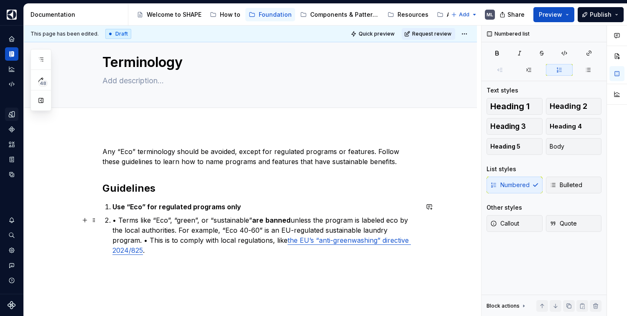
click at [319, 233] on p "• Terms like “Eco”, “green”, or “sustainable” are banned unless the program is …" at bounding box center [265, 235] width 306 height 40
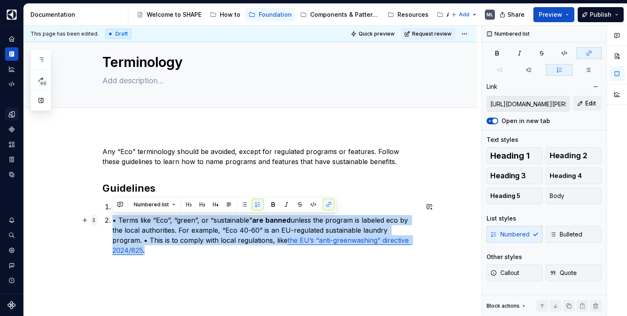
drag, startPoint x: 414, startPoint y: 244, endPoint x: 92, endPoint y: 220, distance: 322.5
click at [102, 220] on div "Any “Eco” terminology should be avoided, except for regulated programs or featu…" at bounding box center [260, 205] width 316 height 119
click at [583, 236] on button "Bulleted" at bounding box center [574, 234] width 56 height 17
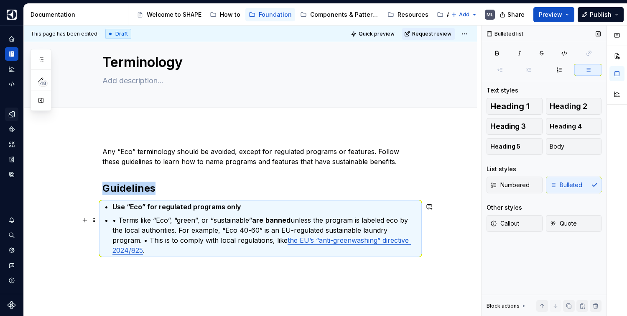
click at [117, 220] on p "• Terms like “Eco”, “green”, or “sustainable” are banned unless the program is …" at bounding box center [265, 235] width 306 height 40
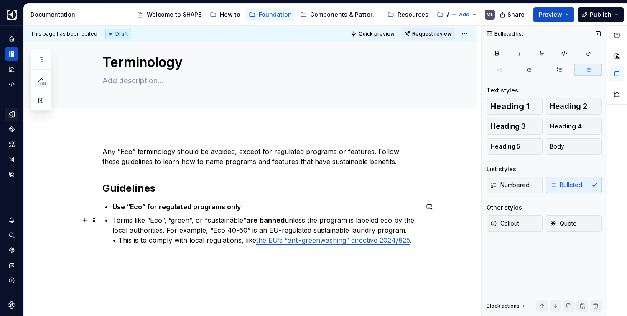
click at [118, 239] on p "Terms like “Eco”, “green”, or “sustainable” are banned unless the program is la…" at bounding box center [265, 230] width 306 height 30
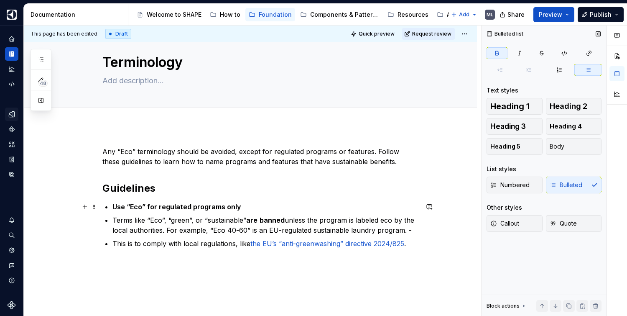
click at [245, 204] on p "Use “Eco” for regulated programs only" at bounding box center [265, 207] width 306 height 10
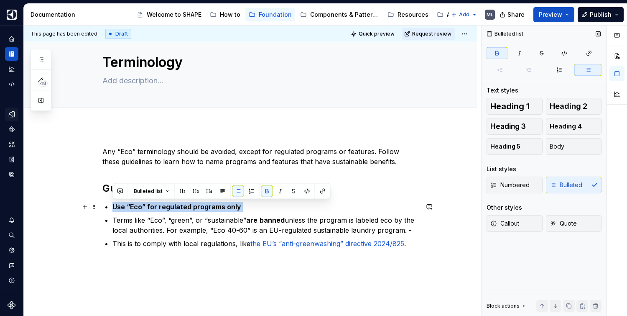
drag, startPoint x: 245, startPoint y: 205, endPoint x: 129, endPoint y: 212, distance: 116.1
click at [102, 210] on div "Any “Eco” terminology should be avoided, except for regulated programs or featu…" at bounding box center [260, 202] width 316 height 112
click at [557, 189] on div "Numbered Bulleted" at bounding box center [544, 184] width 115 height 17
click at [571, 186] on div "Numbered Bulleted" at bounding box center [544, 184] width 115 height 17
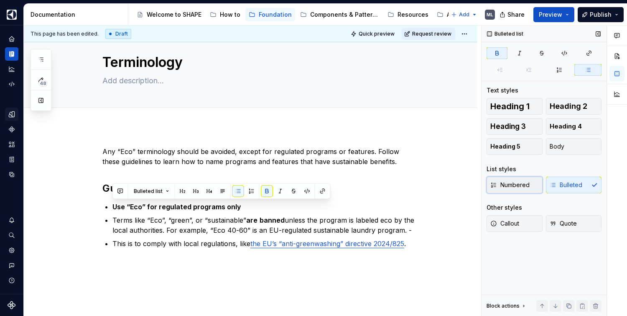
click at [519, 187] on span "Numbered" at bounding box center [510, 185] width 39 height 8
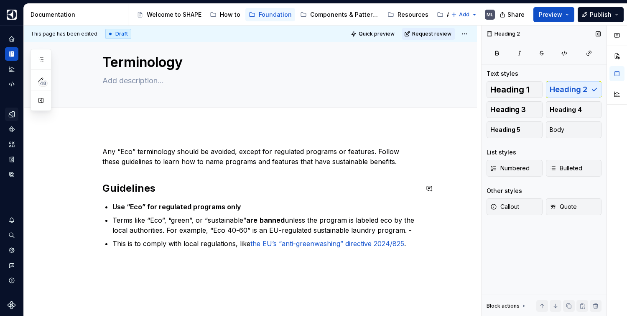
click at [324, 182] on h2 "Guidelines" at bounding box center [260, 188] width 316 height 13
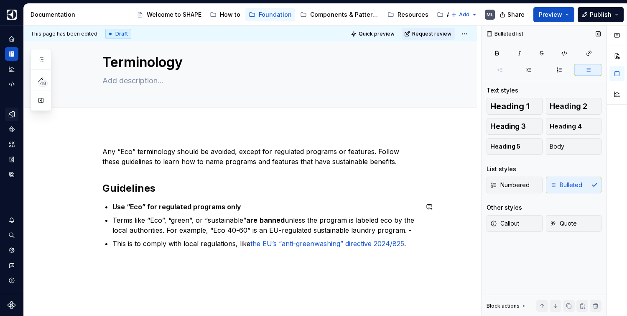
click at [304, 253] on div "Any “Eco” terminology should be avoided, except for regulated programs or featu…" at bounding box center [260, 202] width 316 height 112
click at [199, 208] on strong "Use “Eco” for regulated programs only" at bounding box center [176, 206] width 129 height 8
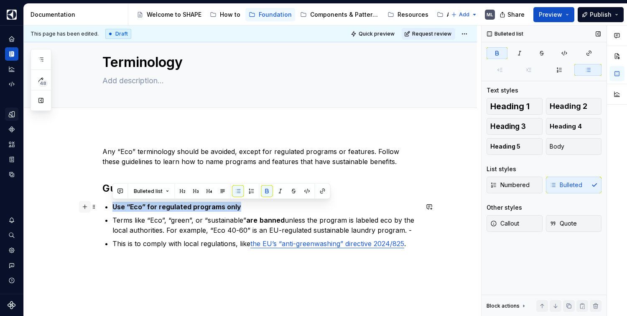
drag, startPoint x: 242, startPoint y: 206, endPoint x: 80, endPoint y: 210, distance: 162.3
click at [102, 210] on div "Any “Eco” terminology should be avoided, except for regulated programs or featu…" at bounding box center [260, 202] width 316 height 112
click at [527, 148] on button "Heading 5" at bounding box center [515, 146] width 56 height 17
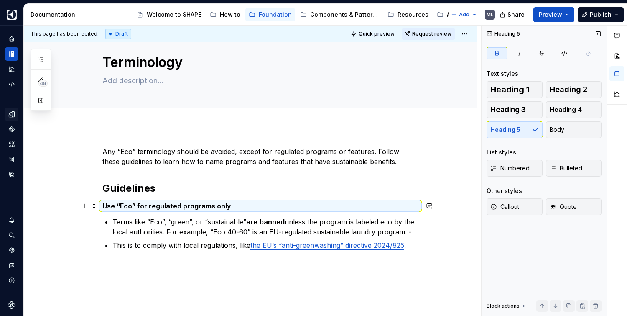
click at [123, 207] on strong "Use “Eco” for regulated programs only" at bounding box center [166, 206] width 129 height 8
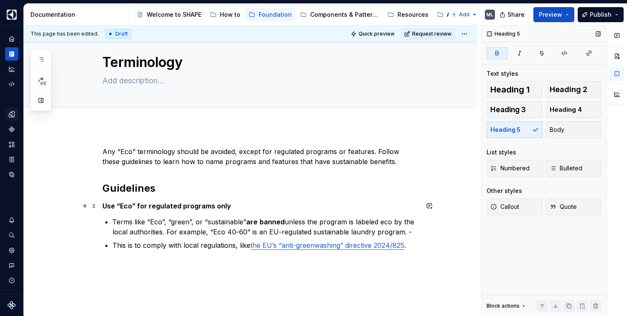
click at [102, 205] on strong "Use “Eco” for regulated programs only" at bounding box center [166, 206] width 129 height 8
click at [219, 289] on div "This page has been edited. Draft Quick preview Request review Terminology Edit …" at bounding box center [253, 171] width 458 height 291
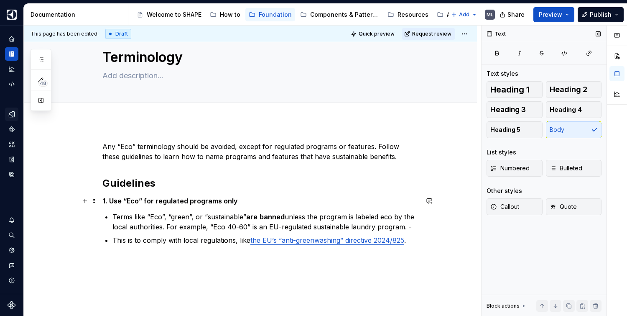
click at [179, 198] on strong "1. Use “Eco” for regulated programs only" at bounding box center [169, 201] width 135 height 8
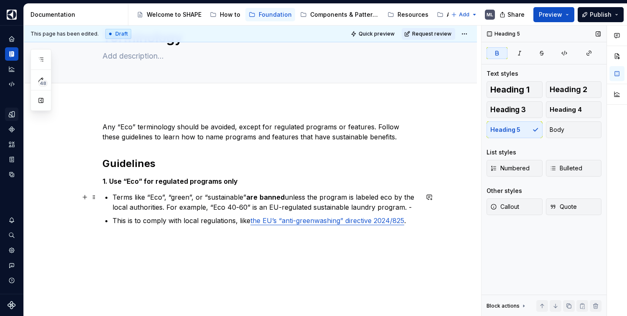
scroll to position [46, 0]
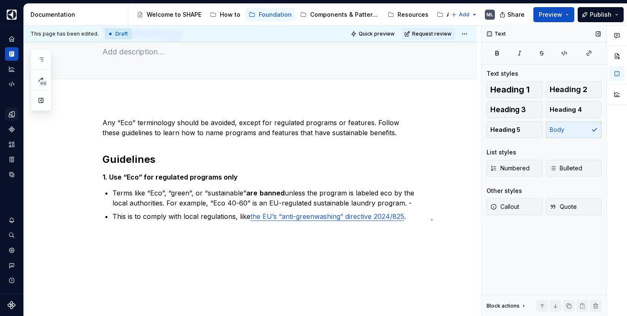
click at [432, 219] on div "This page has been edited. Draft Quick preview Request review Terminology Edit …" at bounding box center [253, 171] width 458 height 291
click at [410, 215] on p "This is to comply with local regulations, like the EU’s “anti-greenwashing” dir…" at bounding box center [265, 216] width 306 height 10
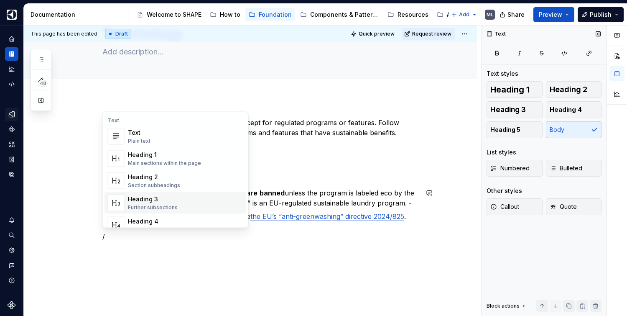
click at [157, 198] on div "Heading 3" at bounding box center [153, 199] width 50 height 8
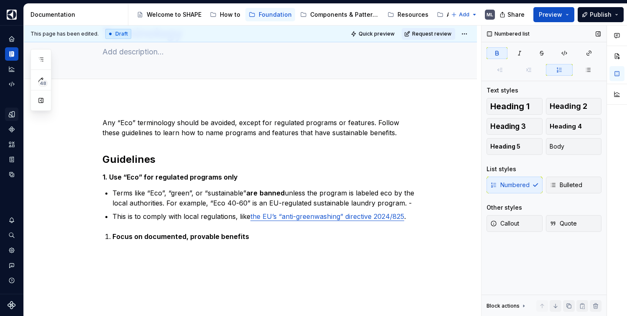
click at [512, 186] on div "Numbered Bulleted" at bounding box center [544, 184] width 115 height 17
click at [539, 180] on div "Numbered Bulleted" at bounding box center [544, 184] width 115 height 17
click at [256, 237] on p "Focus on documented, provable benefits" at bounding box center [265, 236] width 306 height 10
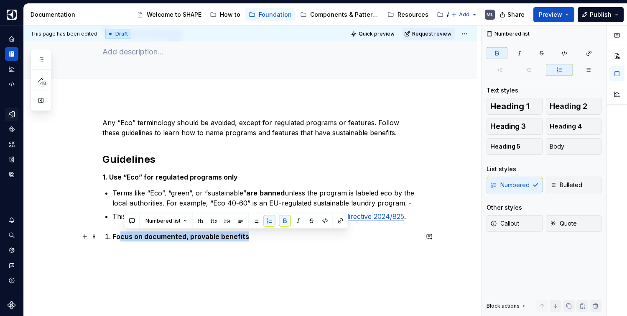
drag, startPoint x: 150, startPoint y: 236, endPoint x: 121, endPoint y: 237, distance: 28.9
click at [121, 237] on p "Focus on documented, provable benefits" at bounding box center [265, 236] width 306 height 10
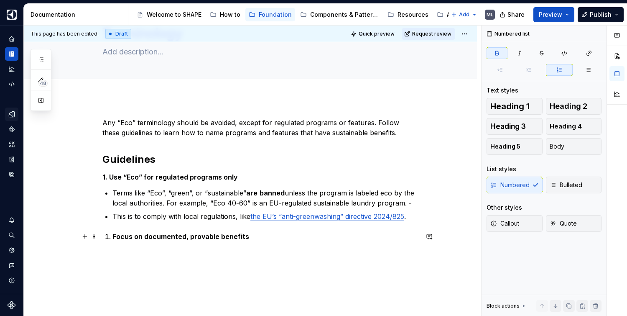
click at [112, 234] on li "Focus on documented, provable benefits" at bounding box center [265, 236] width 306 height 10
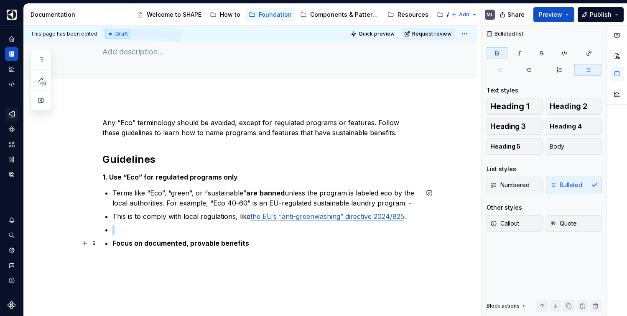
click at [143, 233] on ul "Terms like “Eco”, “green”, or “sustainable” are banned unless the program is la…" at bounding box center [265, 218] width 306 height 60
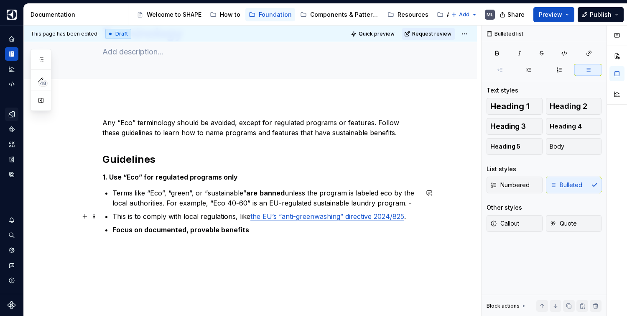
click at [446, 217] on div "Any “Eco” terminology should be avoided, except for regulated programs or featu…" at bounding box center [250, 218] width 453 height 242
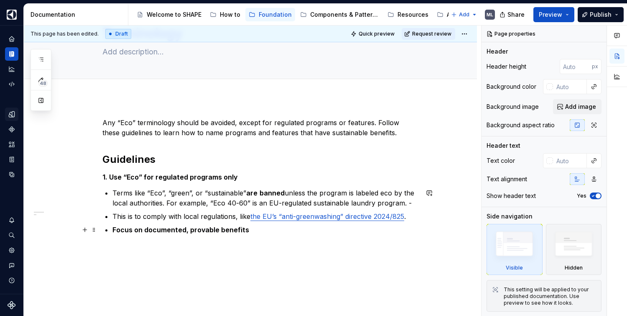
click at [111, 232] on div "Any “Eco” terminology should be avoided, except for regulated programs or featu…" at bounding box center [260, 176] width 316 height 117
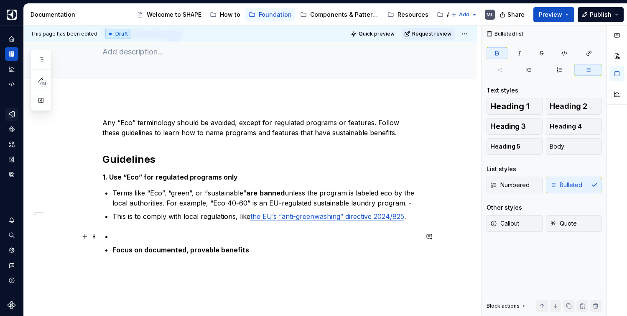
click at [120, 234] on p at bounding box center [265, 236] width 306 height 10
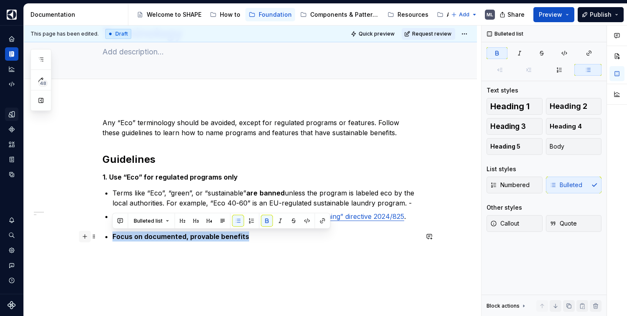
drag, startPoint x: 263, startPoint y: 236, endPoint x: 83, endPoint y: 240, distance: 179.9
click at [102, 240] on div "Any “Eco” terminology should be avoided, except for regulated programs or featu…" at bounding box center [260, 185] width 316 height 134
click at [527, 148] on button "Heading 5" at bounding box center [515, 146] width 56 height 17
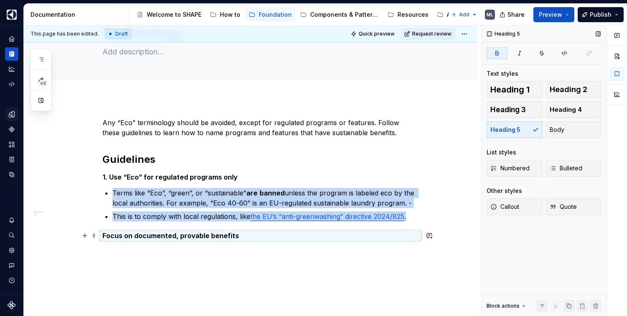
click at [121, 234] on strong "Focus on documented, provable benefits" at bounding box center [170, 235] width 137 height 8
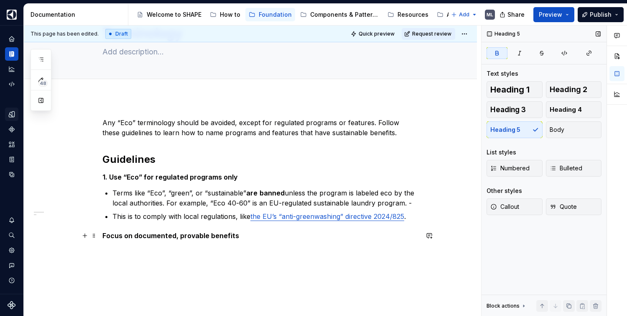
click at [103, 234] on strong "Focus on documented, provable benefits" at bounding box center [170, 235] width 137 height 8
click at [251, 233] on h5 "2. Focus on documented, provable benefits" at bounding box center [260, 235] width 316 height 8
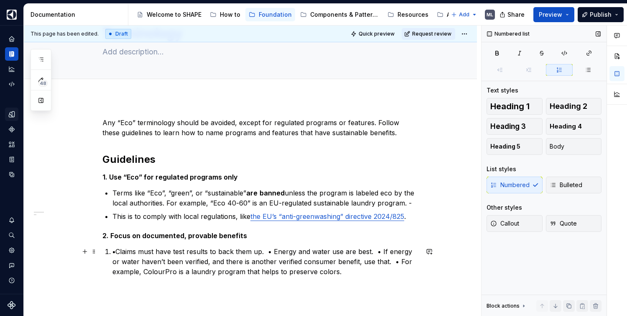
click at [112, 251] on li "• Claims must have test results to back them up.  • Energy and water use are be…" at bounding box center [265, 261] width 306 height 30
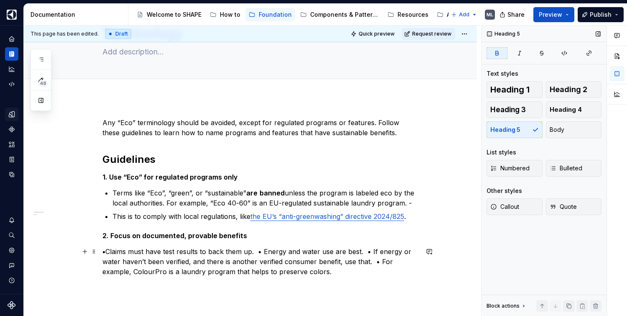
click at [107, 249] on p "• Claims must have test results to back them up.  • Energy and water use are be…" at bounding box center [260, 261] width 316 height 30
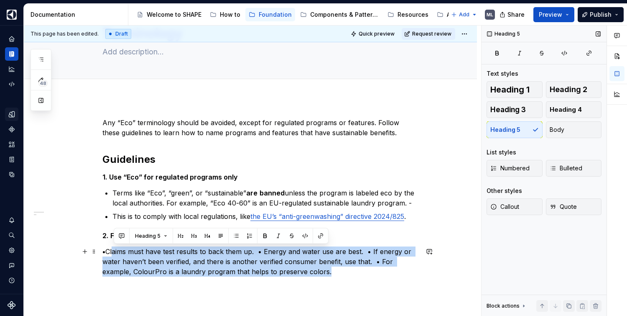
drag, startPoint x: 297, startPoint y: 266, endPoint x: 201, endPoint y: 254, distance: 96.5
click at [102, 249] on div "Any “Eco” terminology should be avoided, except for regulated programs or featu…" at bounding box center [260, 202] width 316 height 169
drag, startPoint x: 212, startPoint y: 257, endPoint x: 268, endPoint y: 251, distance: 56.8
click at [212, 257] on p "• Claims must have test results to back them up.  • Energy and water use are be…" at bounding box center [260, 261] width 316 height 30
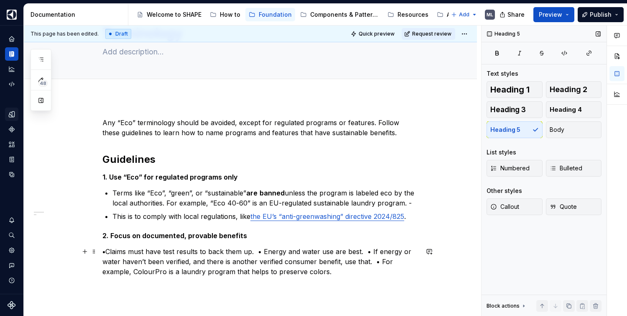
click at [262, 250] on p "• Claims must have test results to back them up.  • Energy and water use are be…" at bounding box center [260, 261] width 316 height 30
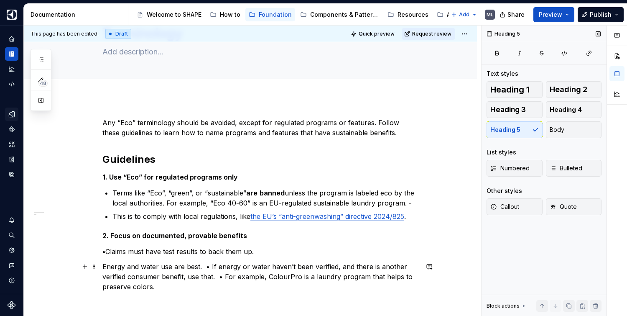
click at [211, 267] on p "Energy and water use are best.  • If energy or water haven’t been verified, and…" at bounding box center [260, 276] width 316 height 30
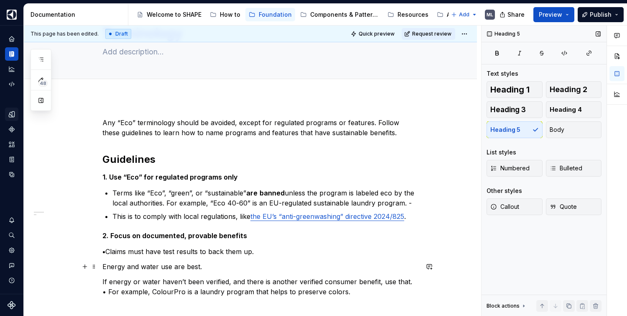
click at [105, 265] on p "Energy and water use are best." at bounding box center [260, 266] width 316 height 10
click at [107, 250] on p "• Claims must have test results to back them up." at bounding box center [260, 251] width 316 height 10
click at [108, 290] on p "If energy or water haven’t been verified, and there is another verified consume…" at bounding box center [260, 286] width 316 height 20
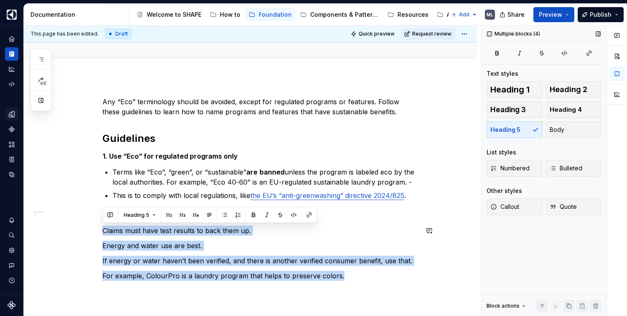
drag, startPoint x: 257, startPoint y: 260, endPoint x: 113, endPoint y: 229, distance: 147.2
click at [106, 224] on div "Any “Eco” terminology should be avoided, except for regulated programs or featu…" at bounding box center [260, 189] width 316 height 184
click at [588, 168] on button "Bulleted" at bounding box center [574, 168] width 56 height 17
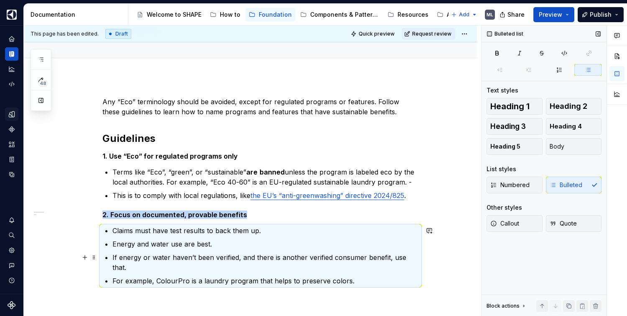
click at [308, 257] on p "If energy or water haven’t been verified, and there is another verified consume…" at bounding box center [265, 262] width 306 height 20
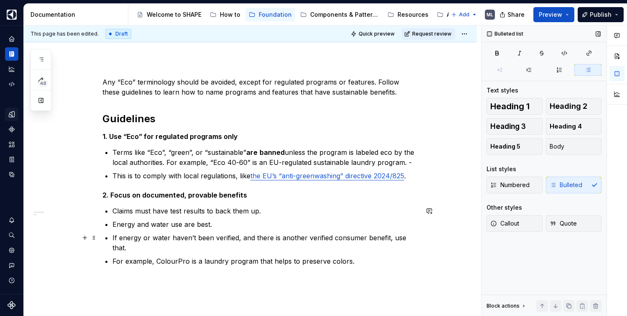
scroll to position [87, 0]
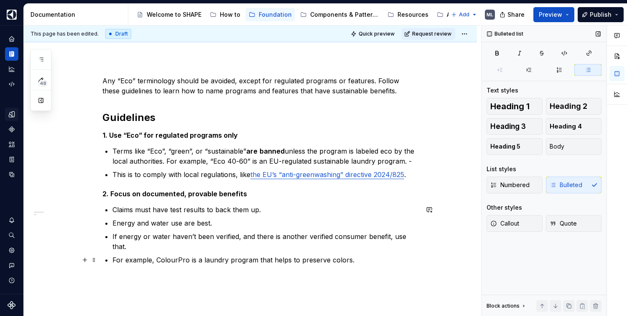
click at [381, 261] on p "For example, ColourPro is a laundry program that helps to preserve colors." at bounding box center [265, 260] width 306 height 10
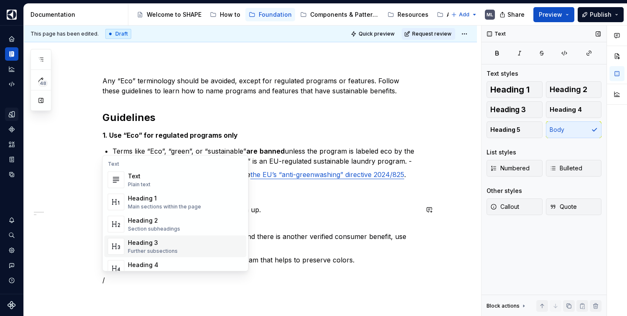
click at [176, 244] on div "Heading 3 Further subsections" at bounding box center [185, 246] width 115 height 17
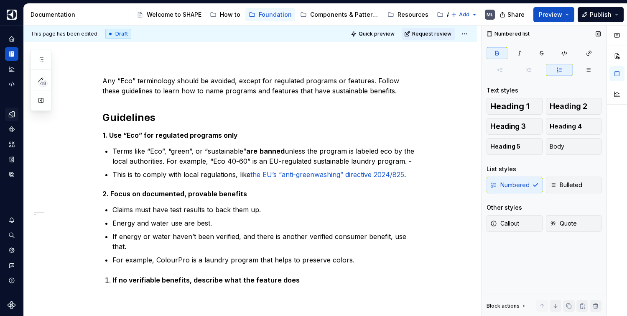
click at [522, 183] on div "Numbered Bulleted" at bounding box center [544, 184] width 115 height 17
click at [112, 278] on strong "If no verifiable benefits, describe what the feature does" at bounding box center [205, 280] width 187 height 8
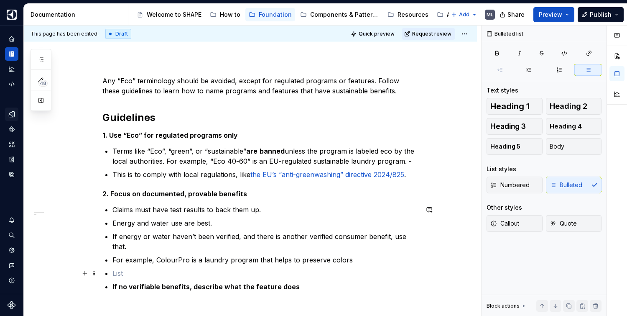
click at [123, 269] on p at bounding box center [265, 273] width 306 height 10
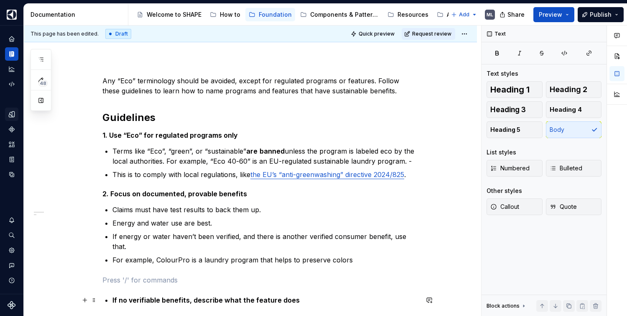
click at [111, 297] on div "Any “Eco” terminology should be avoided, except for regulated programs or featu…" at bounding box center [260, 190] width 316 height 229
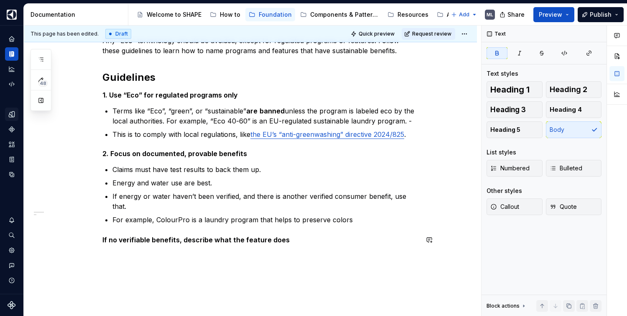
scroll to position [161, 0]
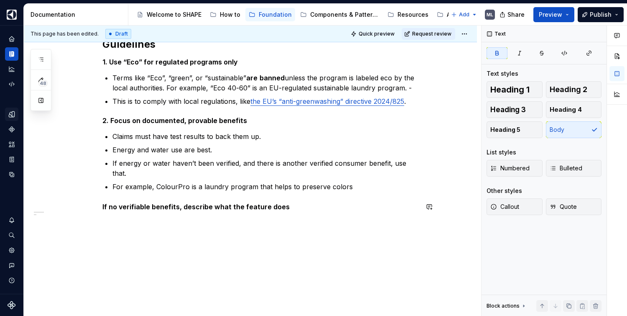
drag, startPoint x: 229, startPoint y: 279, endPoint x: 130, endPoint y: 249, distance: 103.6
click at [128, 254] on div "Any “Eco” terminology should be avoided, except for regulated programs or featu…" at bounding box center [250, 149] width 453 height 334
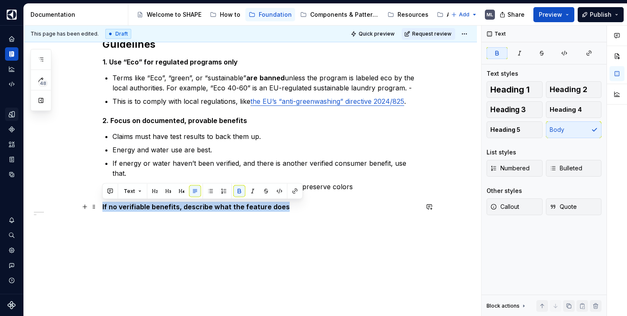
drag, startPoint x: 289, startPoint y: 207, endPoint x: 97, endPoint y: 206, distance: 192.0
click at [98, 206] on div "Any “Eco” terminology should be avoided, except for regulated programs or featu…" at bounding box center [250, 149] width 453 height 334
click at [509, 130] on span "Heading 5" at bounding box center [506, 129] width 30 height 8
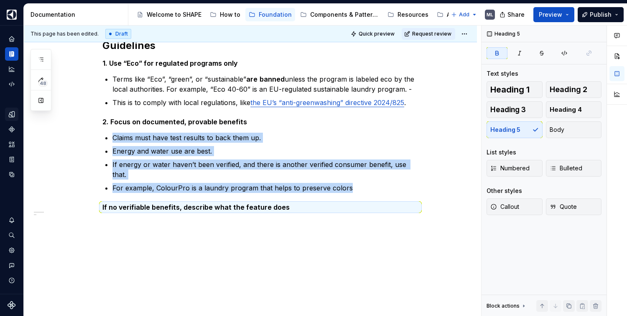
scroll to position [159, 0]
click at [119, 209] on strong "If no verifiable benefits, describe what the feature does" at bounding box center [195, 207] width 187 height 8
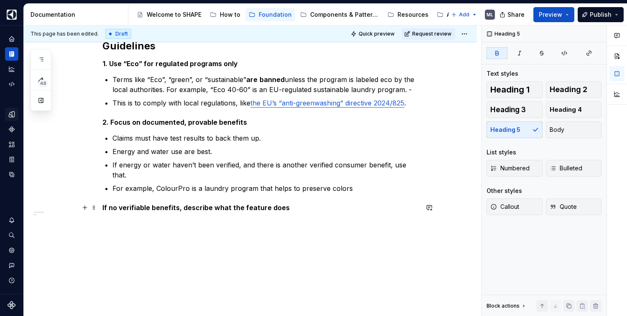
click at [103, 206] on strong "If no verifiable benefits, describe what the feature does" at bounding box center [195, 207] width 187 height 8
click at [101, 207] on div "Any “Eco” terminology should be avoided, except for regulated programs or featu…" at bounding box center [250, 150] width 453 height 332
click at [293, 211] on h5 "3. If no verifiable benefits, describe what the feature does" at bounding box center [260, 207] width 316 height 8
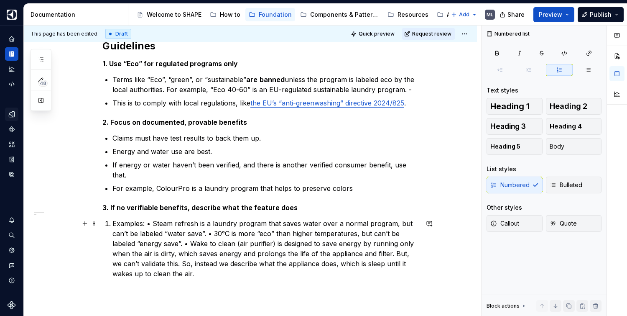
click at [112, 222] on p "Examples: • Steam refresh is a laundry program that saves water over a normal p…" at bounding box center [265, 248] width 306 height 60
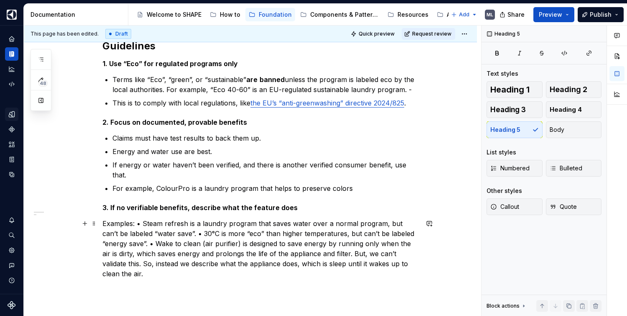
click at [141, 222] on p "Examples: • Steam refresh is a laundry program that saves water over a normal p…" at bounding box center [260, 248] width 316 height 60
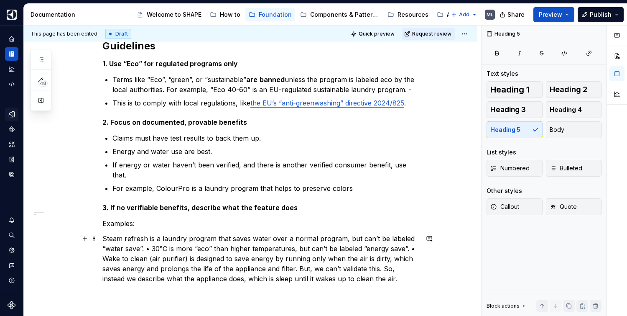
click at [151, 248] on p "Steam refresh is a laundry program that saves water over a normal program, but …" at bounding box center [260, 258] width 316 height 50
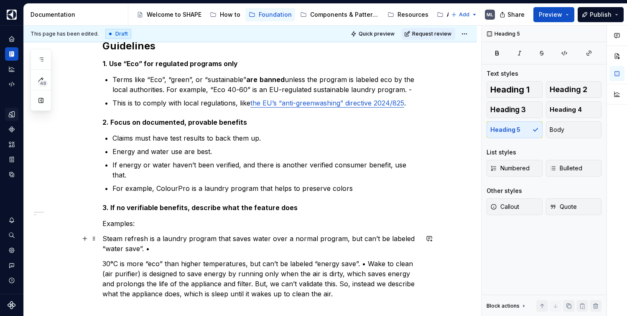
click at [161, 251] on p "Steam refresh is a laundry program that saves water over a normal program, but …" at bounding box center [260, 243] width 316 height 20
click at [104, 238] on p "Steam refresh is a laundry program that saves water over a normal program, but …" at bounding box center [260, 243] width 316 height 20
click at [365, 262] on p "30°C is more “eco” than higher temperatures, but can’t be labeled “energy save”…" at bounding box center [260, 278] width 316 height 40
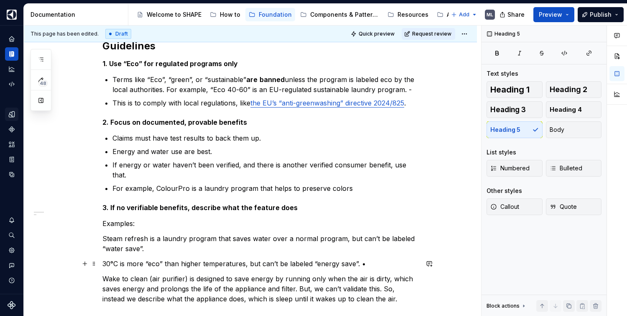
click at [367, 263] on p "30°C is more “eco” than higher temperatures, but can’t be labeled “energy save”…" at bounding box center [260, 263] width 316 height 10
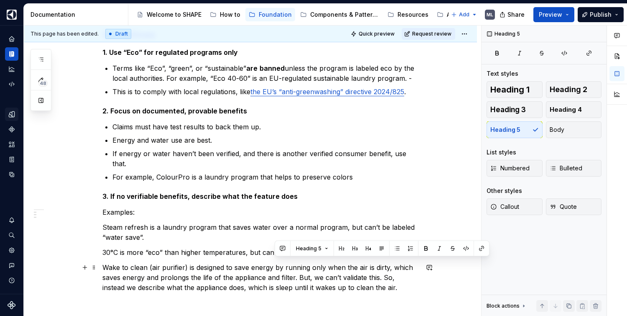
scroll to position [194, 0]
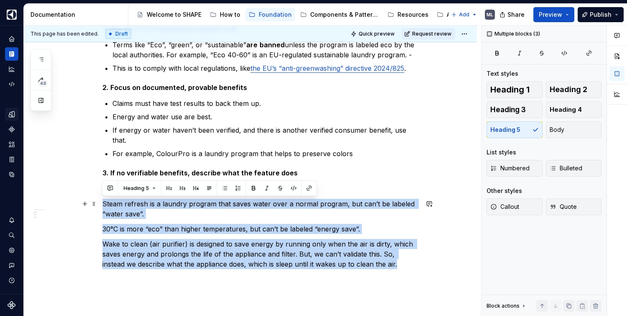
drag, startPoint x: 373, startPoint y: 281, endPoint x: 101, endPoint y: 201, distance: 283.8
click at [101, 201] on div "Any “Eco” terminology should be avoided, except for regulated programs or featu…" at bounding box center [250, 161] width 453 height 424
click at [565, 166] on span "Bulleted" at bounding box center [566, 168] width 33 height 8
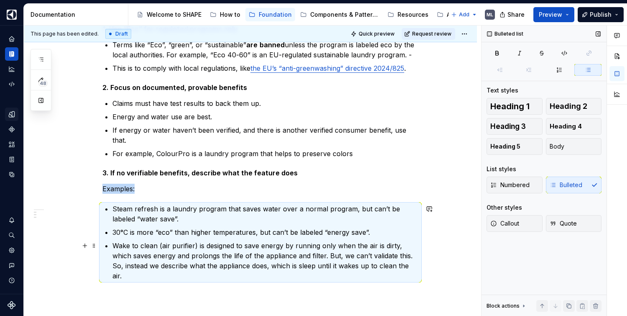
click at [302, 249] on p "Wake to clean (air purifier) is designed to save energy by running only when th…" at bounding box center [265, 260] width 306 height 40
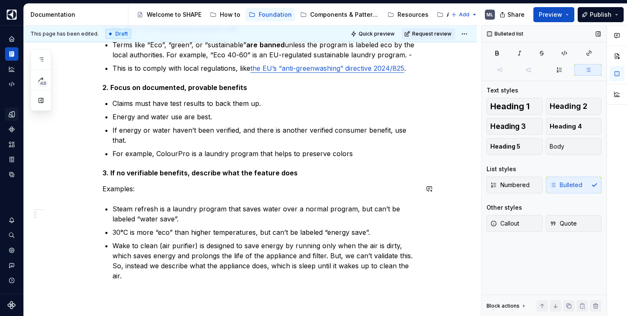
click at [144, 198] on div "Any “Eco” terminology should be avoided, except for regulated programs or featu…" at bounding box center [260, 124] width 316 height 311
click at [105, 196] on div "Any “Eco” terminology should be avoided, except for regulated programs or featu…" at bounding box center [260, 124] width 316 height 311
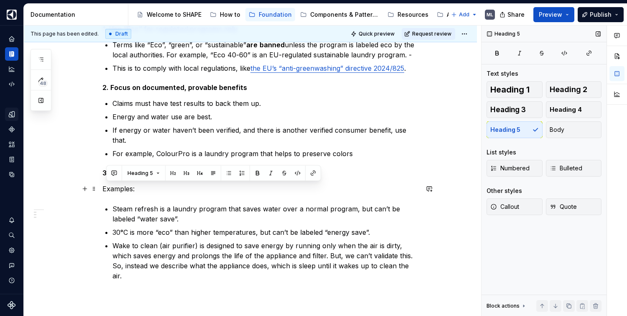
drag, startPoint x: 156, startPoint y: 186, endPoint x: 101, endPoint y: 185, distance: 55.2
click at [101, 185] on div "Any “Eco” terminology should be avoided, except for regulated programs or featu…" at bounding box center [250, 167] width 453 height 436
click at [570, 127] on button "Body" at bounding box center [574, 129] width 56 height 17
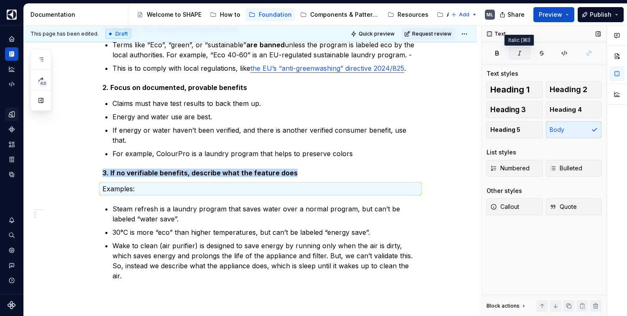
click at [516, 50] on icon "button" at bounding box center [519, 53] width 7 height 7
click at [437, 253] on div "Any “Eco” terminology should be avoided, except for regulated programs or featu…" at bounding box center [250, 167] width 453 height 436
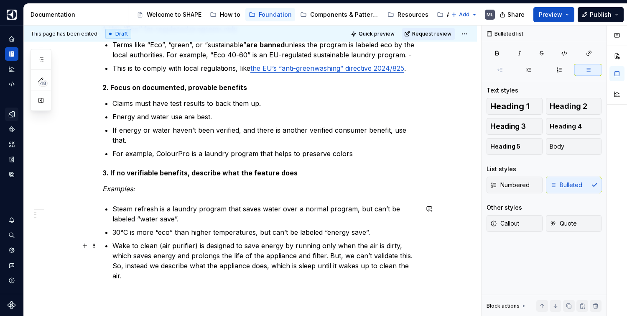
click at [225, 272] on p "Wake to clean (air purifier) is designed to save energy by running only when th…" at bounding box center [265, 260] width 306 height 40
click at [159, 198] on div "Any “Eco” terminology should be avoided, except for regulated programs or featu…" at bounding box center [260, 124] width 316 height 311
drag, startPoint x: 264, startPoint y: 237, endPoint x: 264, endPoint y: 223, distance: 13.4
click at [264, 234] on p "30°C is more “eco” than higher temperatures, but can’t be labeled “energy save”." at bounding box center [265, 232] width 306 height 10
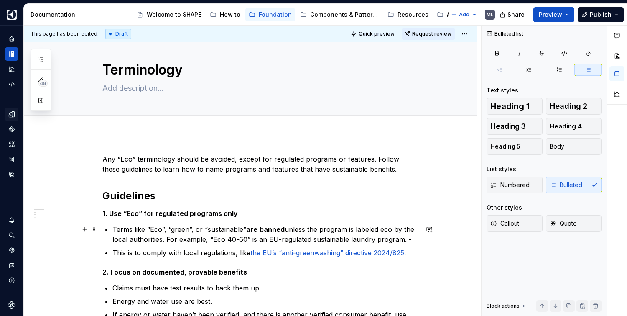
scroll to position [0, 0]
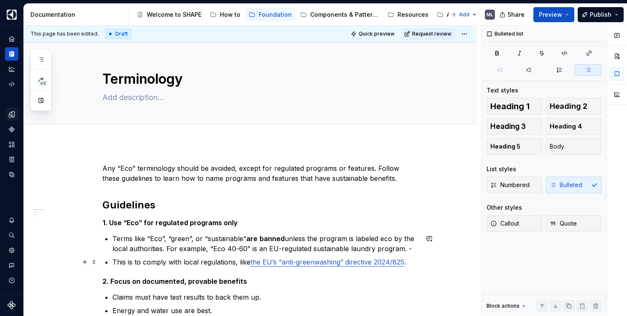
click at [395, 262] on link "the EU’s “anti-greenwashing” directive 2024/825" at bounding box center [328, 262] width 154 height 8
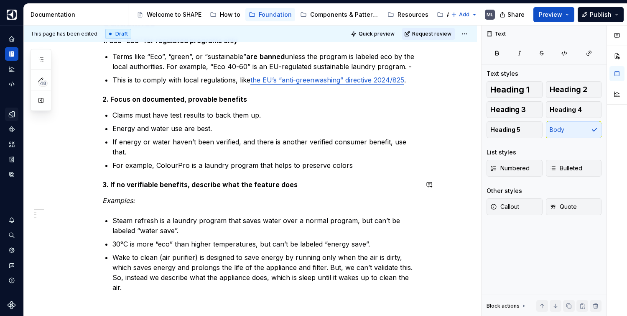
scroll to position [130, 0]
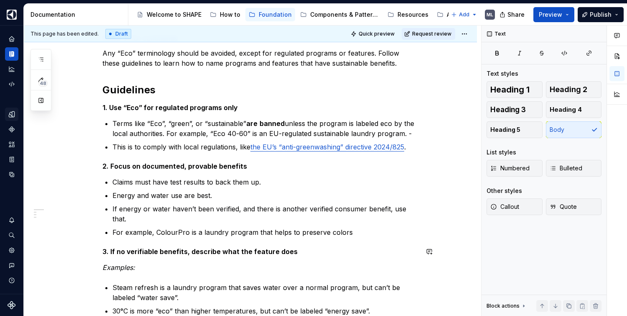
type textarea "*"
